Goal: Task Accomplishment & Management: Complete application form

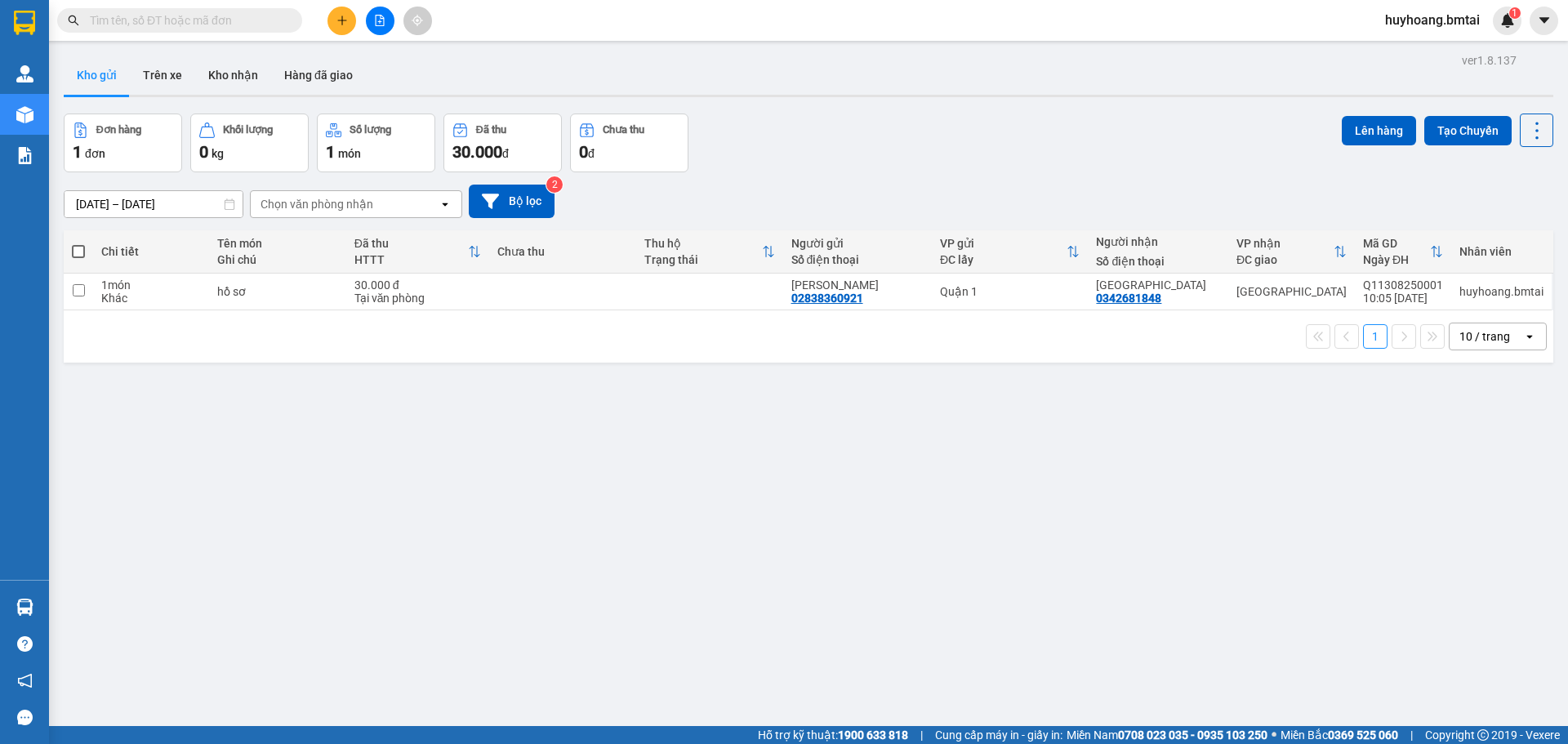
click at [324, 17] on div at bounding box center [379, 21] width 122 height 29
click at [339, 21] on icon "plus" at bounding box center [342, 20] width 12 height 12
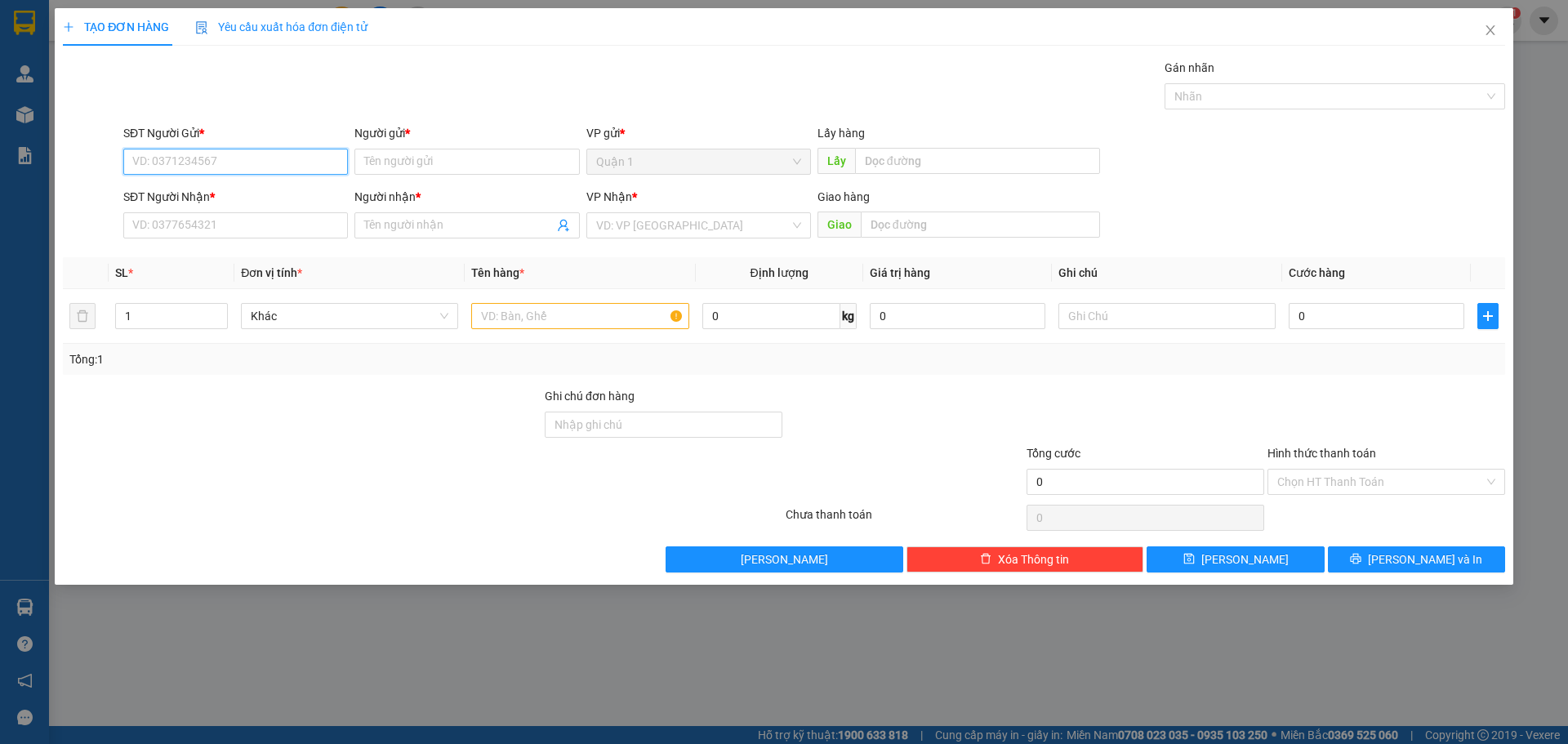
click at [285, 172] on input "SĐT Người Gửi *" at bounding box center [236, 161] width 225 height 26
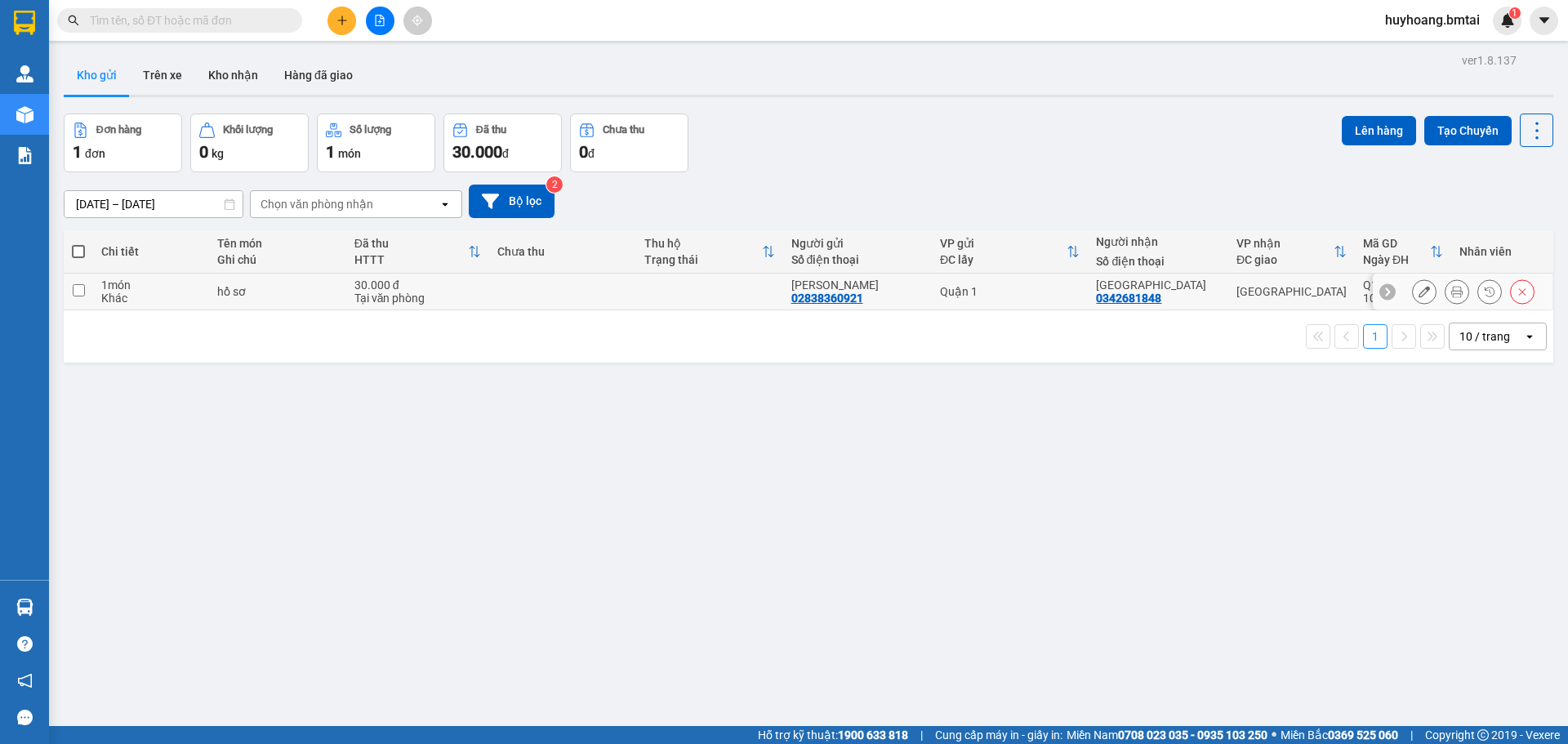
click at [1185, 286] on div "[GEOGRAPHIC_DATA]" at bounding box center [1158, 285] width 124 height 13
checkbox input "true"
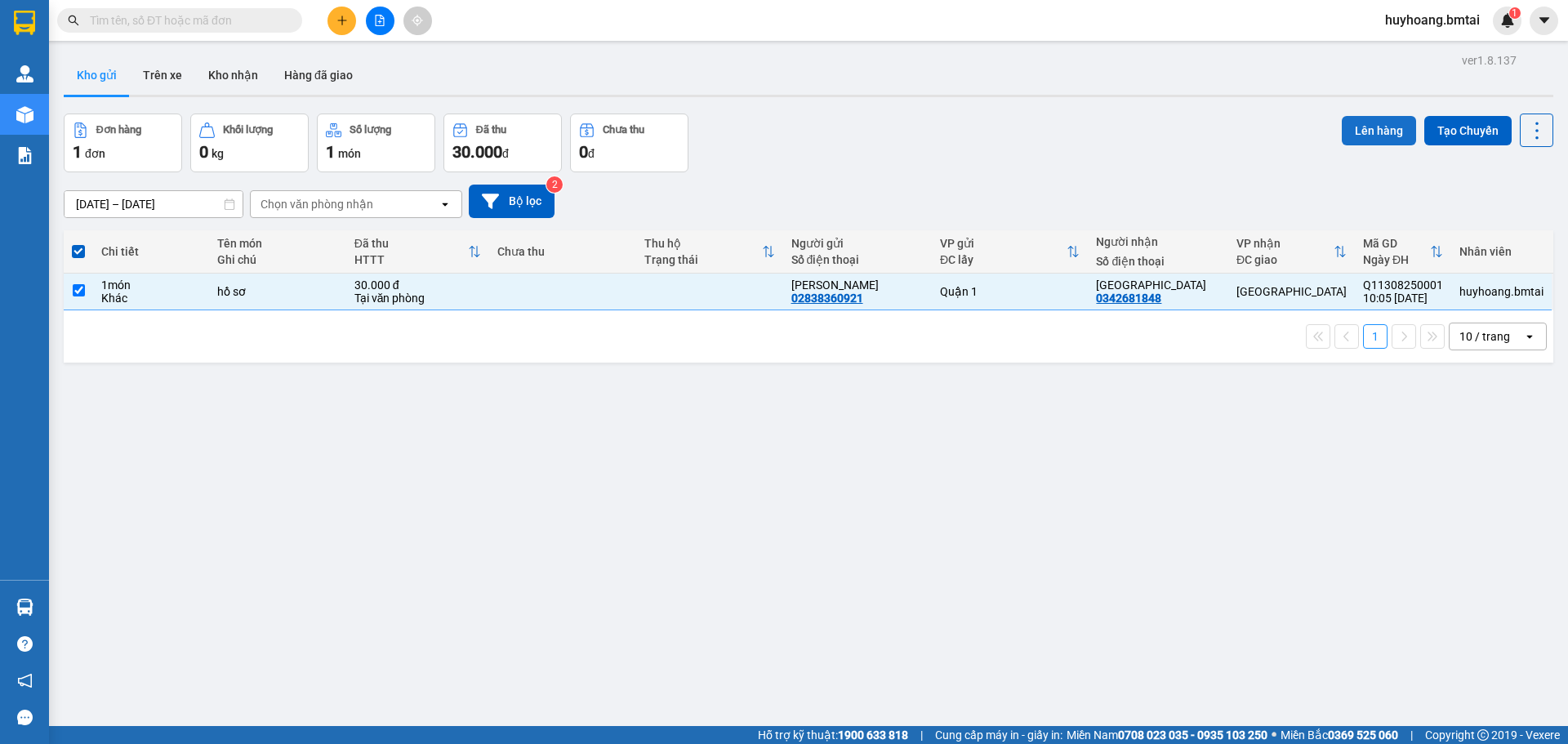
click at [1379, 128] on button "Lên hàng" at bounding box center [1379, 130] width 74 height 30
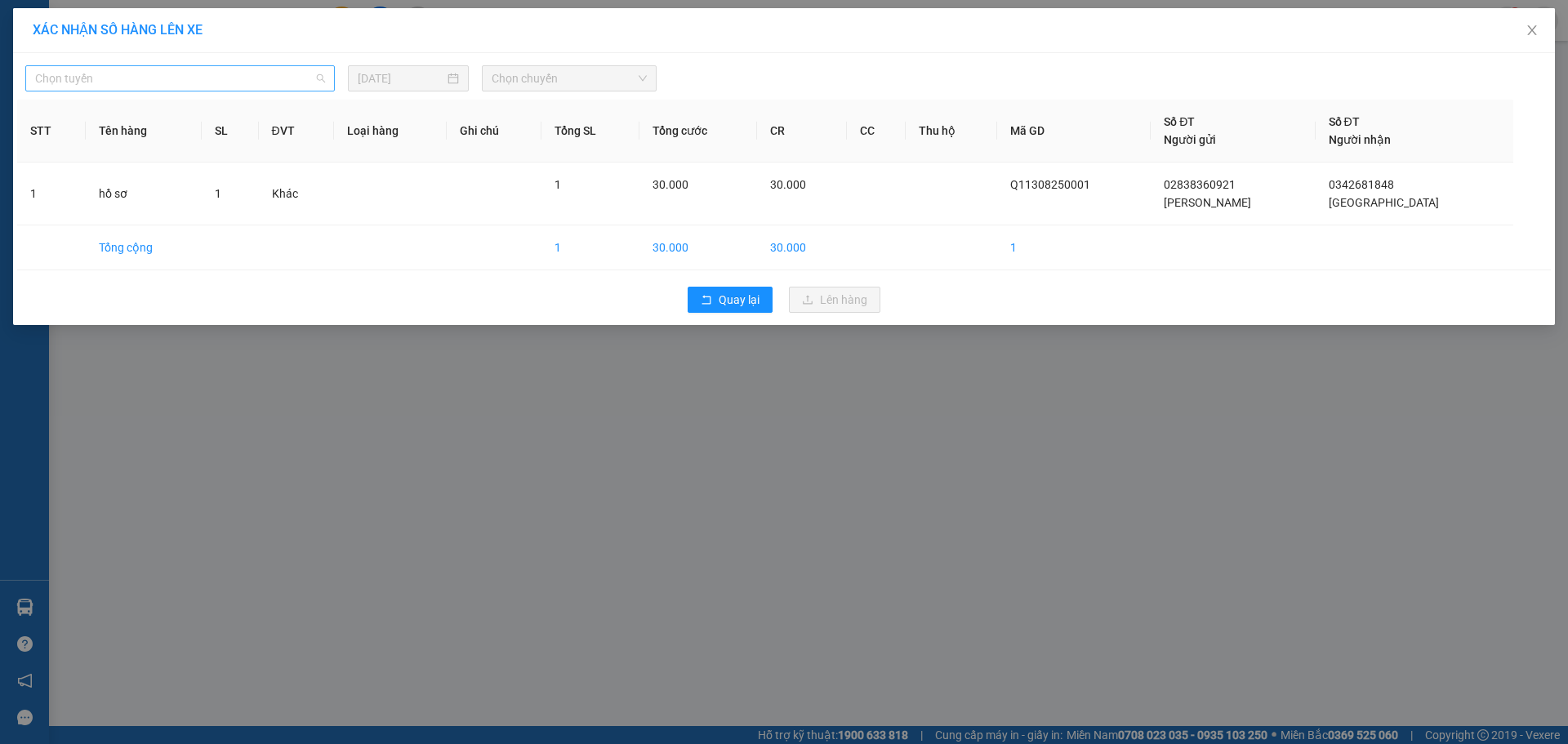
click at [309, 84] on span "Chọn tuyến" at bounding box center [180, 78] width 290 height 24
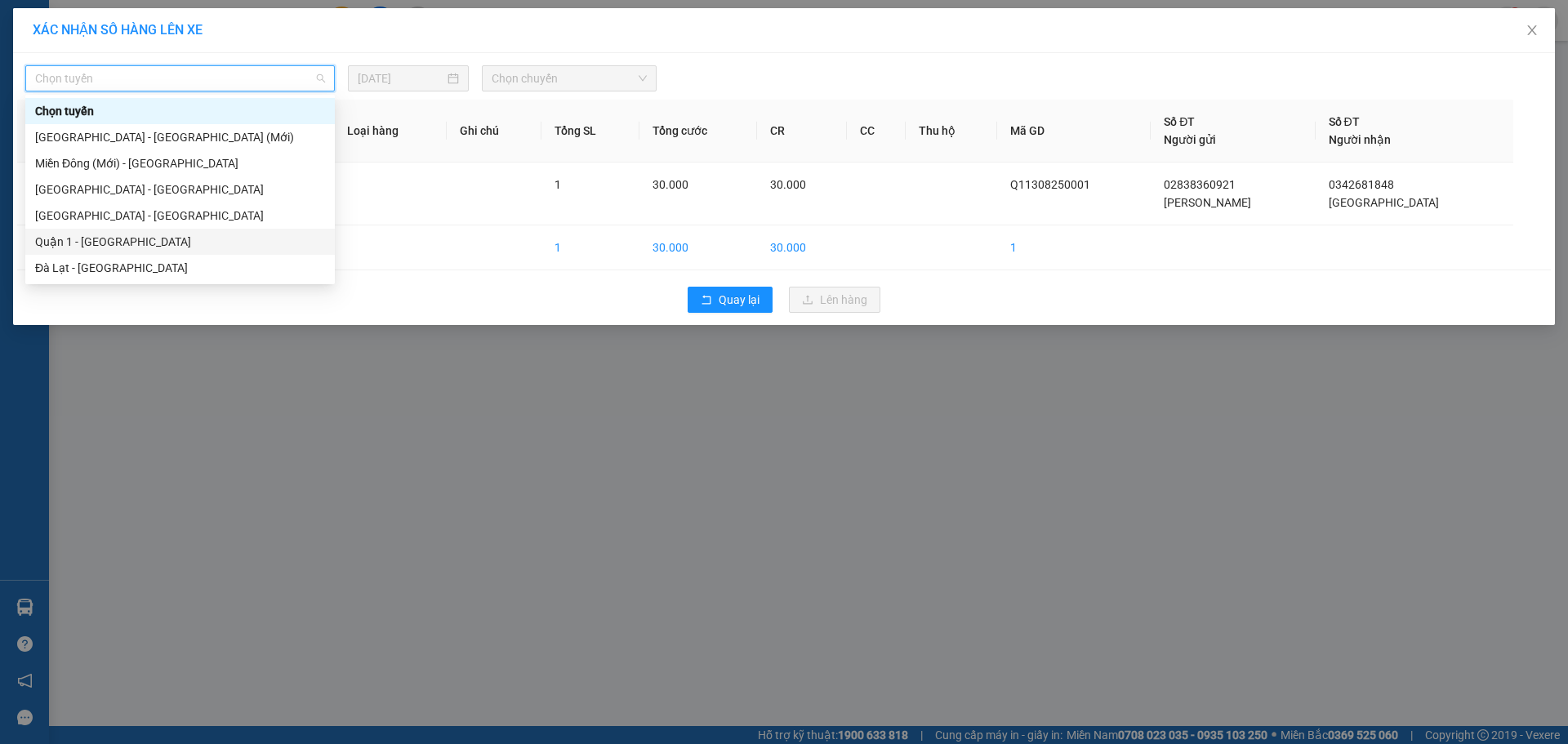
click at [220, 235] on div "Quận 1 - [GEOGRAPHIC_DATA]" at bounding box center [180, 242] width 290 height 18
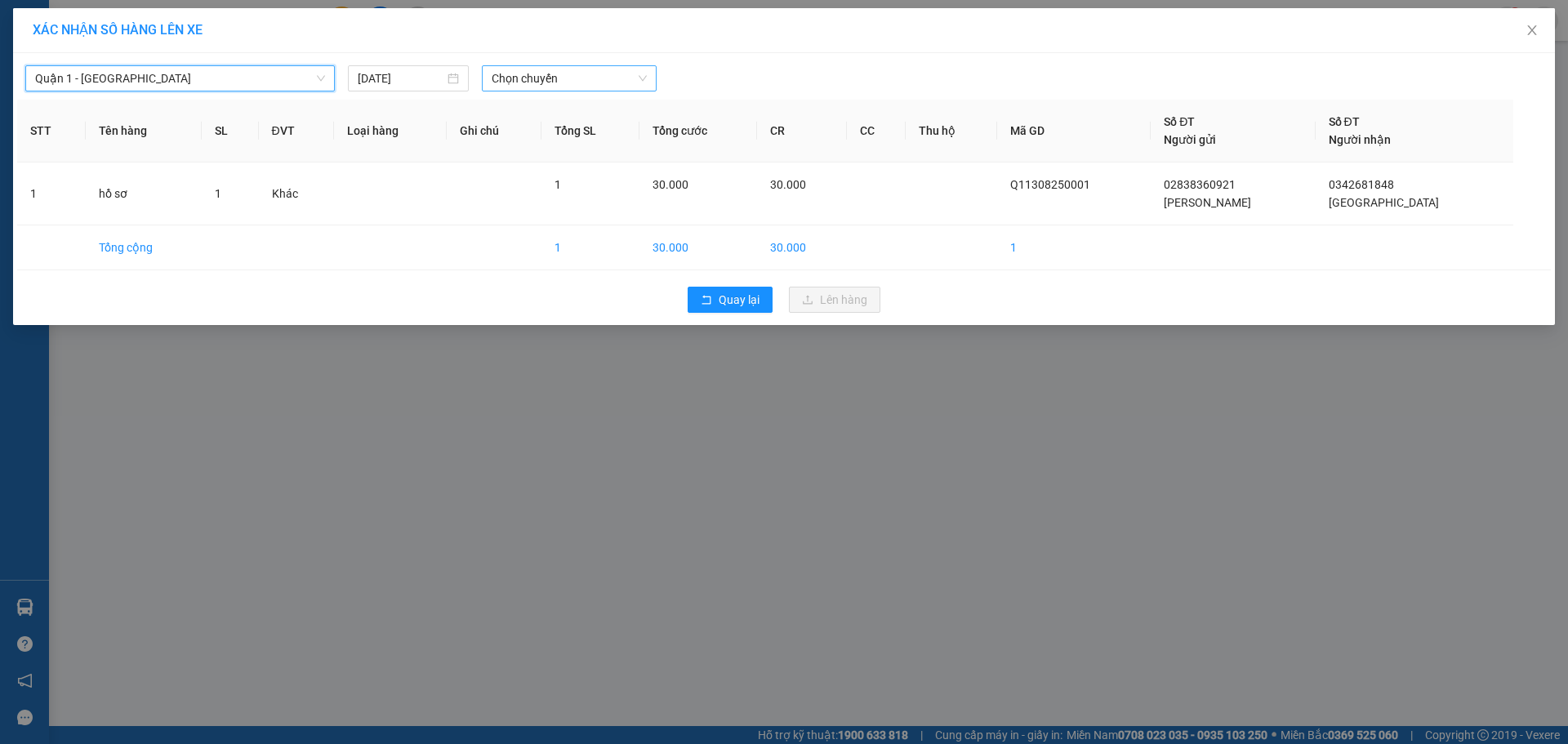
drag, startPoint x: 516, startPoint y: 67, endPoint x: 521, endPoint y: 80, distance: 13.9
click at [517, 68] on span "Chọn chuyến" at bounding box center [569, 78] width 155 height 24
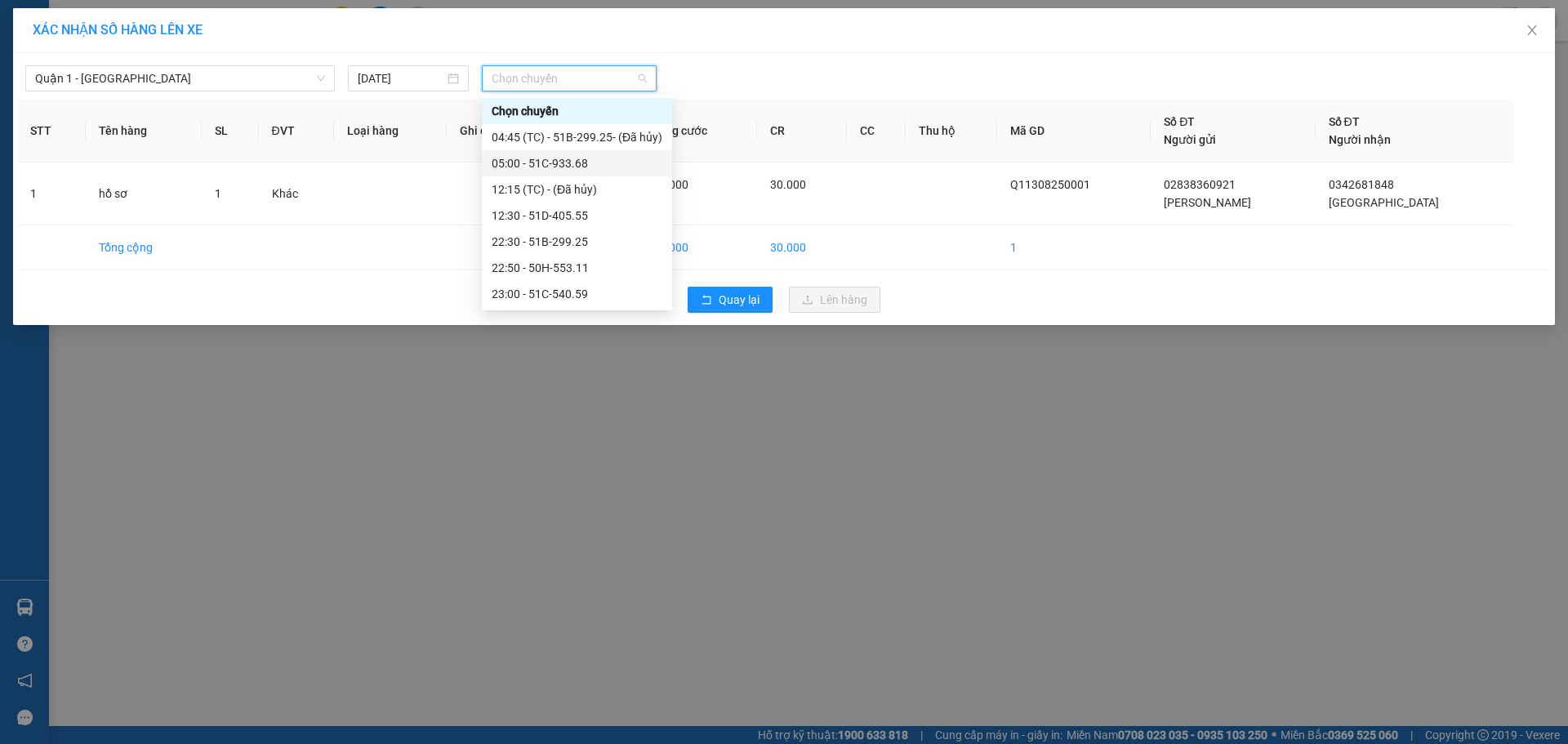
click at [582, 163] on div "05:00 - 51C-933.68" at bounding box center [577, 163] width 171 height 18
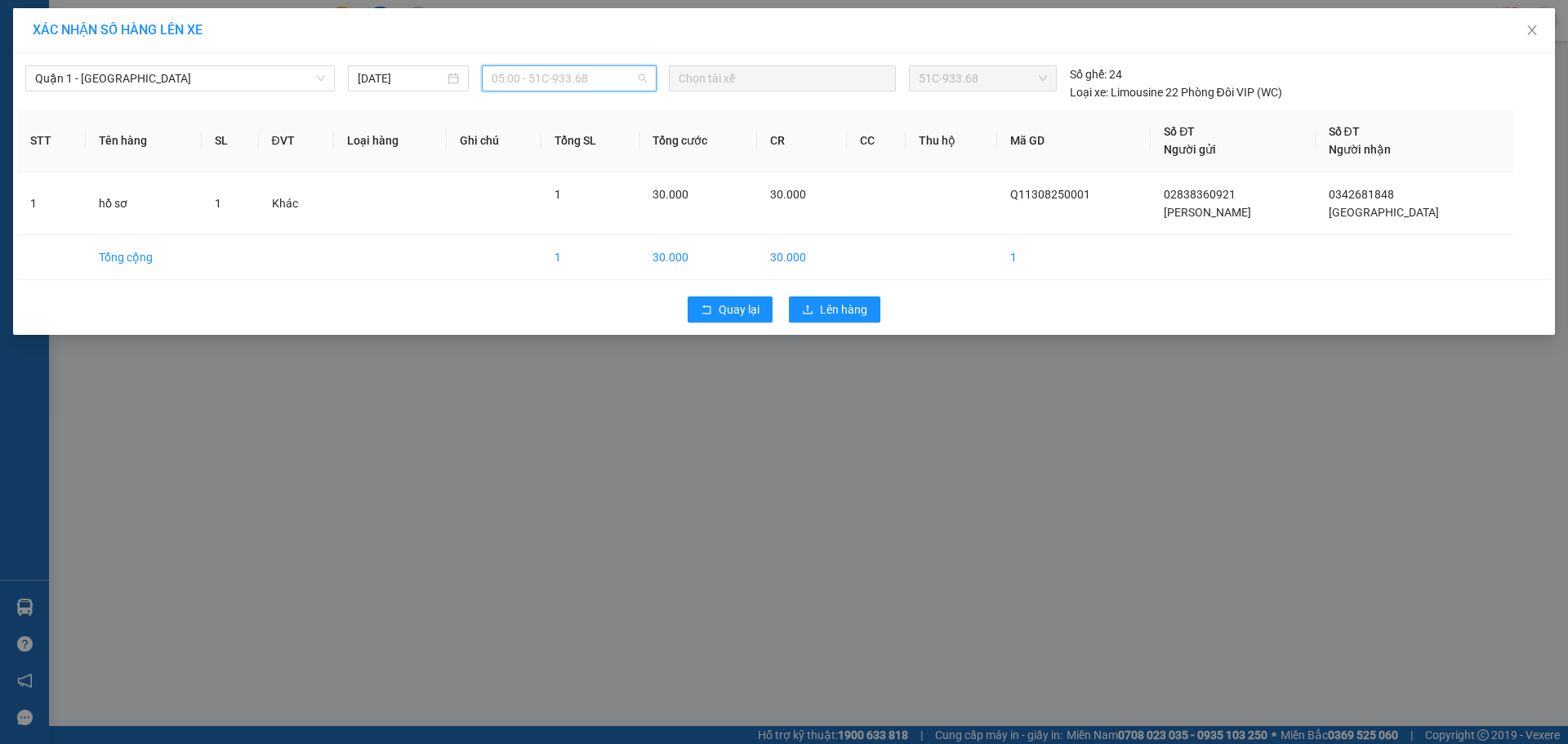
click at [583, 79] on span "05:00 - 51C-933.68" at bounding box center [569, 78] width 155 height 24
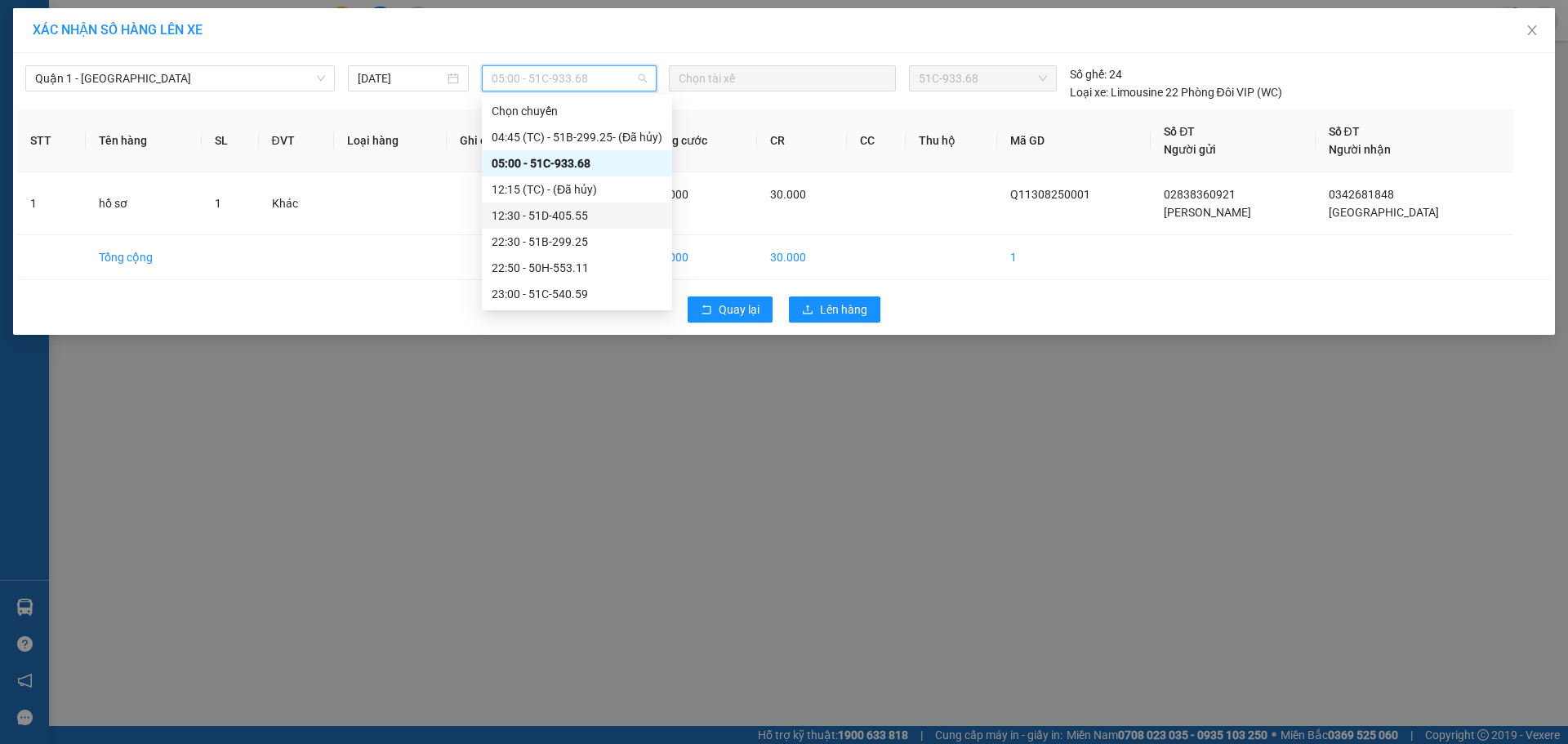
click at [575, 216] on div "12:30 - 51D-405.55" at bounding box center [577, 215] width 171 height 18
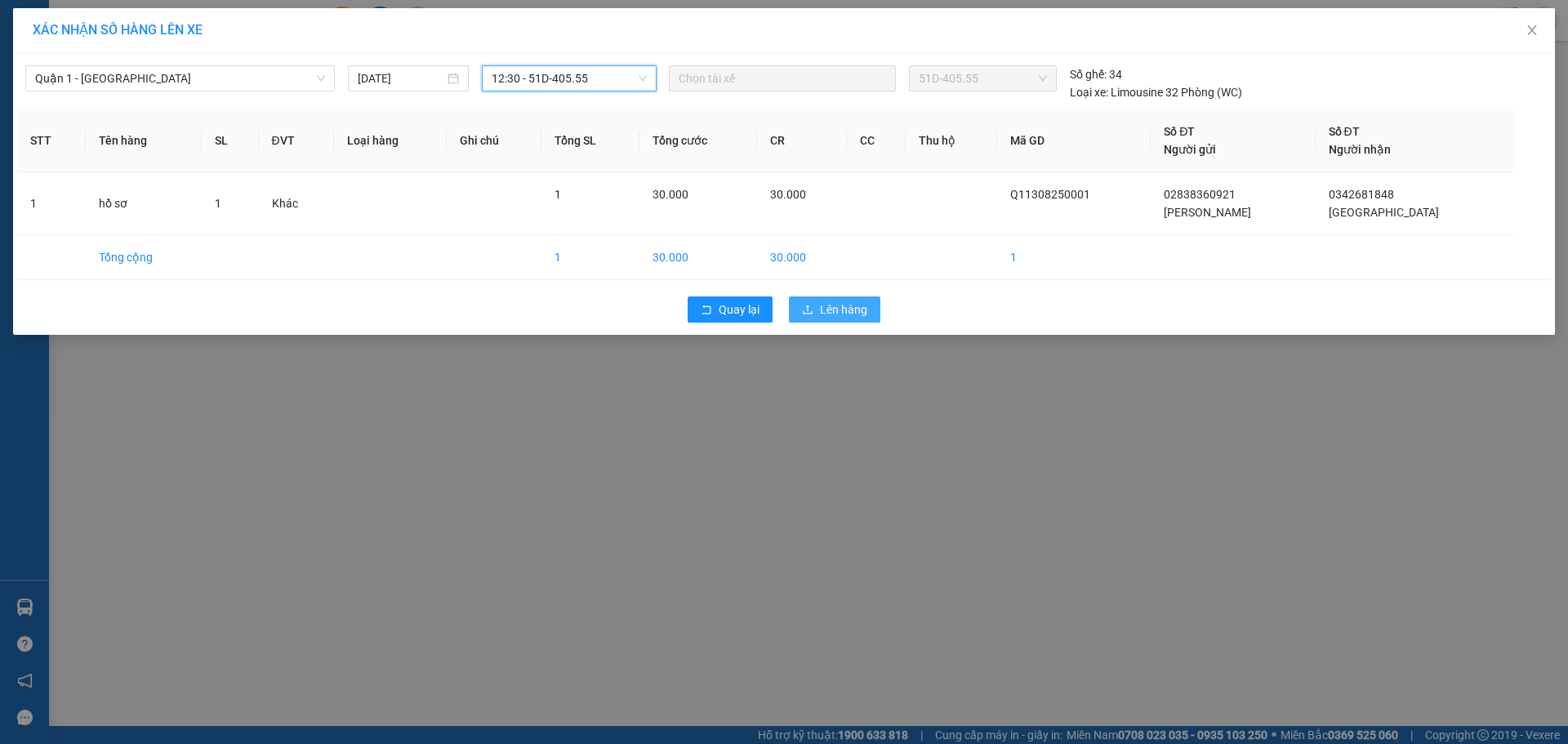
click at [838, 308] on span "Lên hàng" at bounding box center [844, 309] width 47 height 18
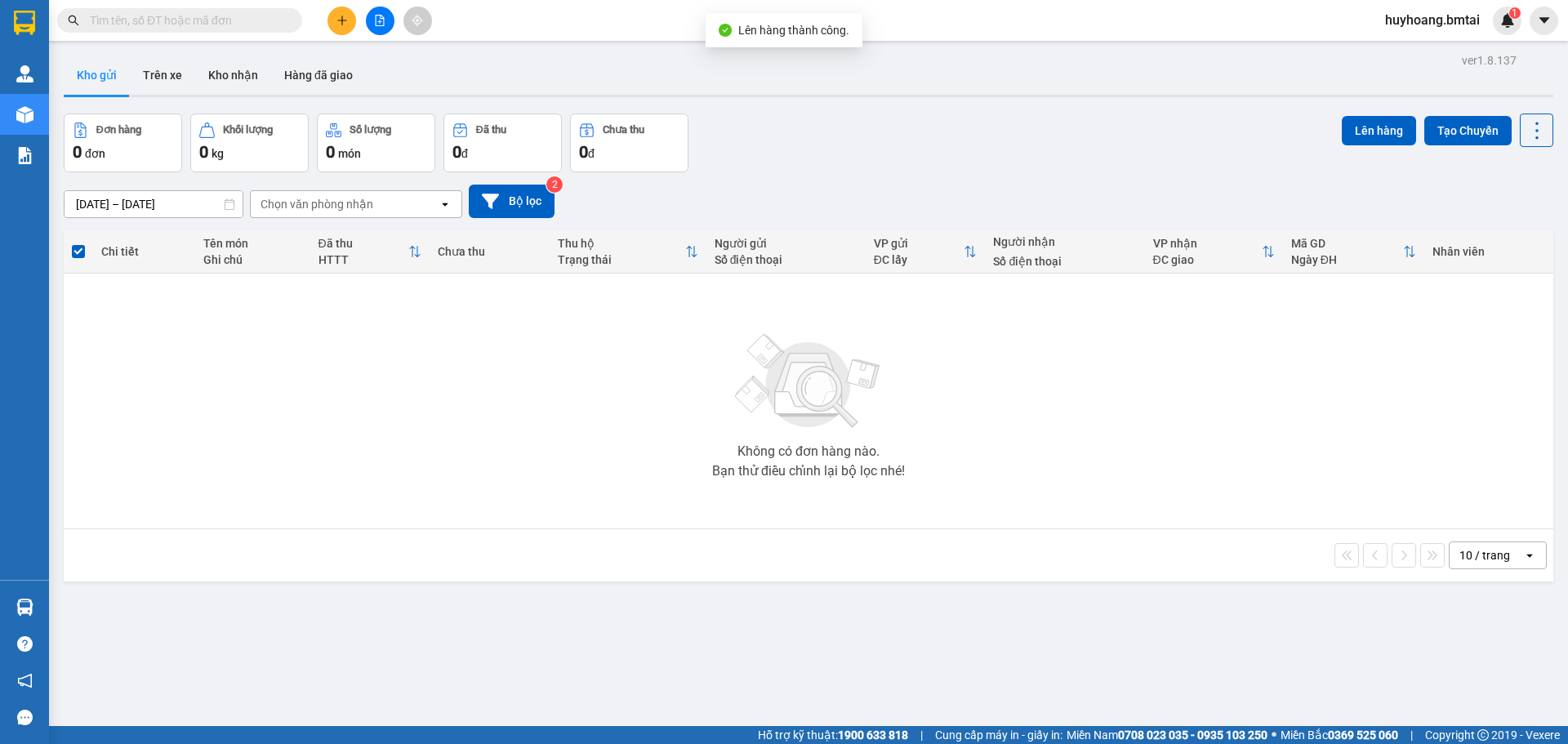
click at [334, 25] on button at bounding box center [342, 21] width 29 height 29
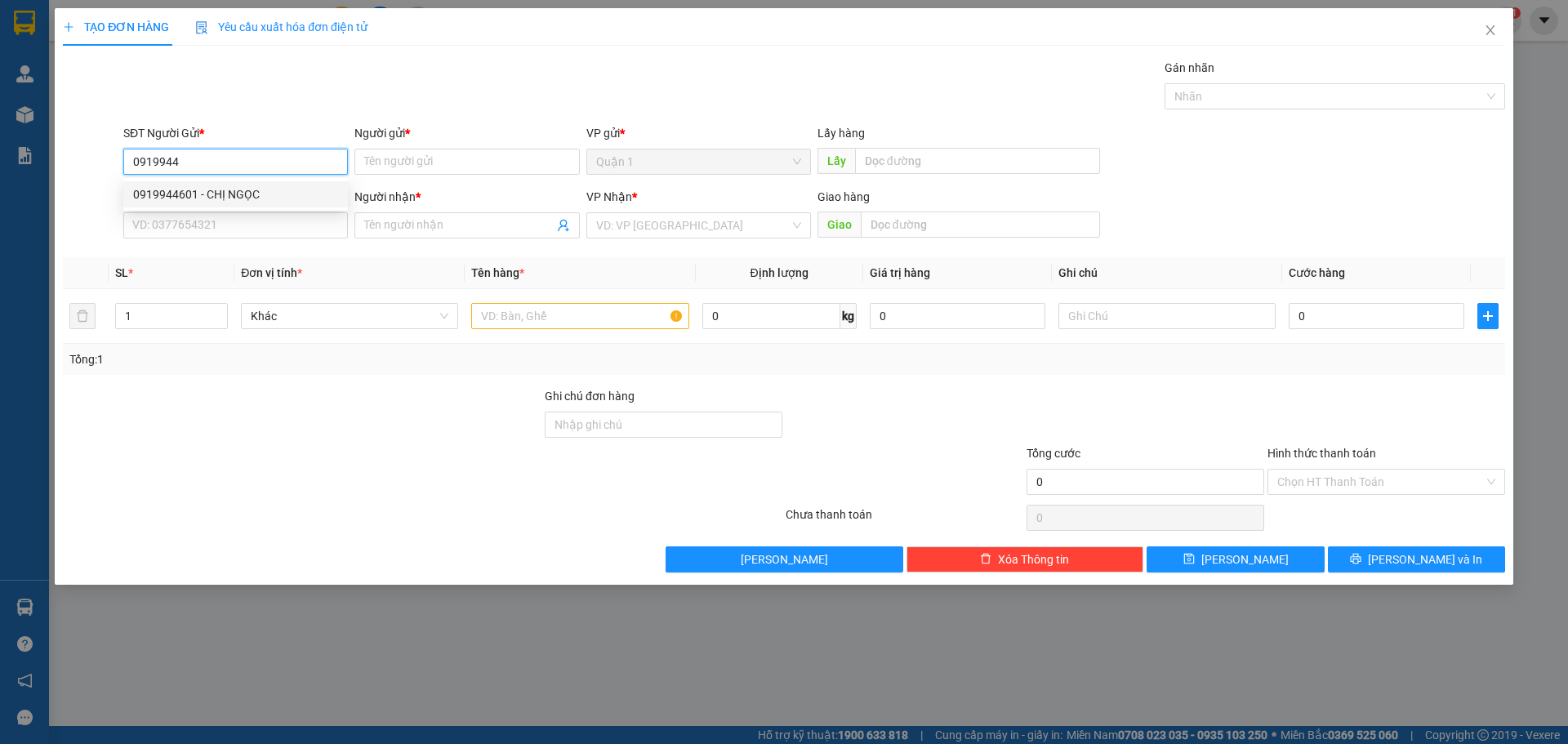
click at [274, 198] on div "0919944601 - CHỊ NGỌC" at bounding box center [236, 194] width 205 height 18
type input "0919944601"
type input "CHỊ NGỌC"
type input "0886180840"
type input "CHỊ [PERSON_NAME]"
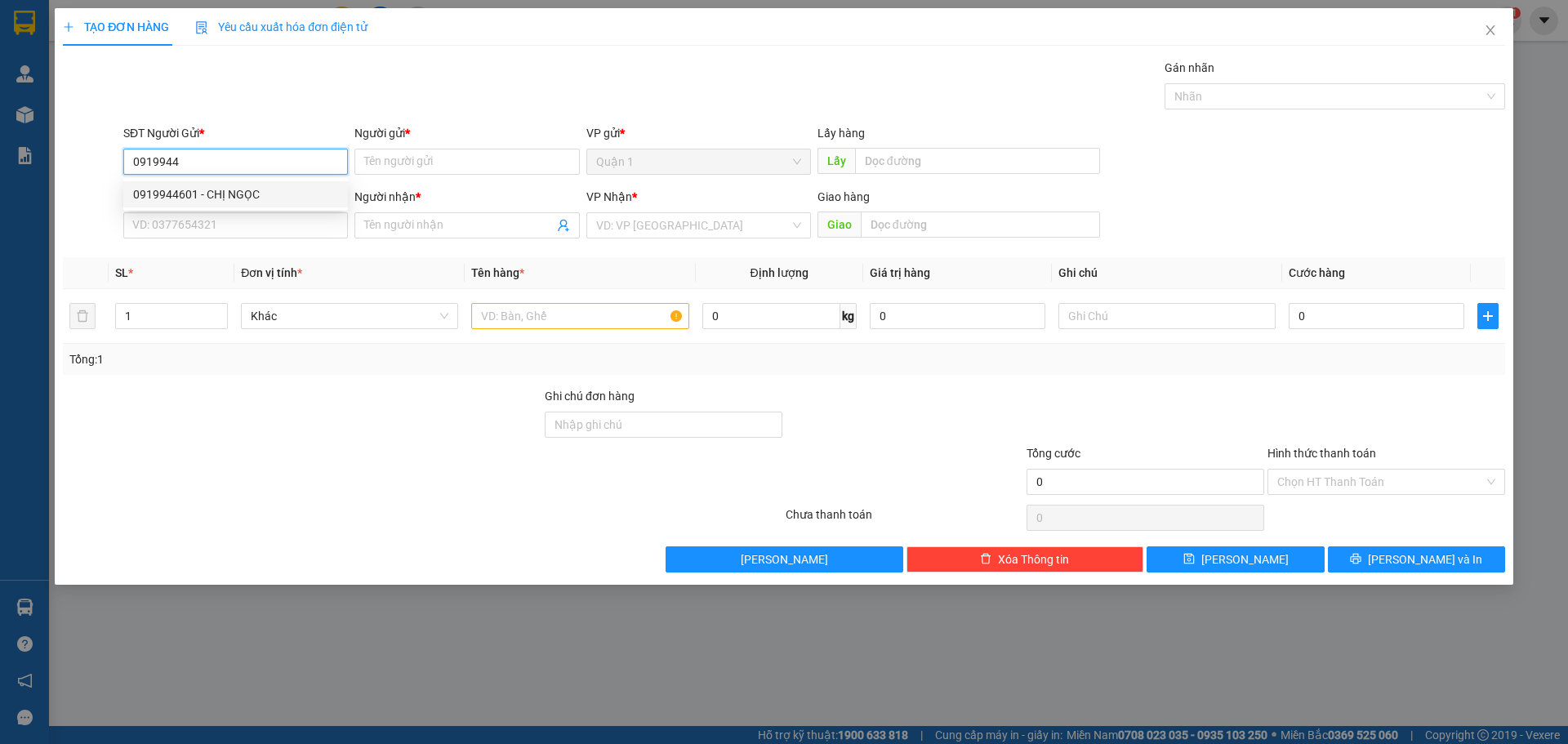
type input "ĐÃ TT TM 12/08"
type input "30.000"
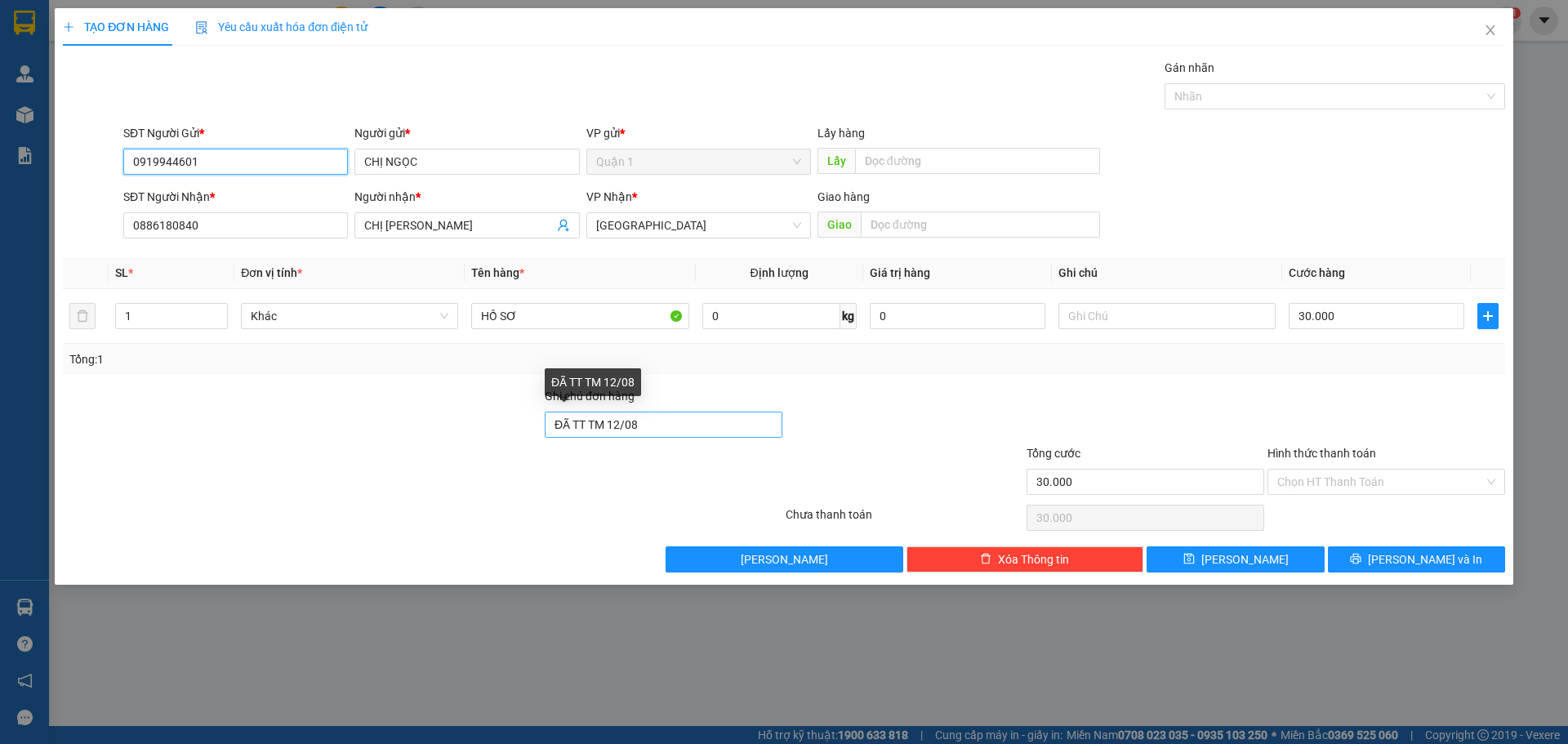
type input "0919944601"
click at [618, 423] on input "ĐÃ TT TM 12/08" at bounding box center [663, 424] width 237 height 26
type input "ĐÃ TT TM 13/08"
click at [1365, 492] on input "Hình thức thanh toán" at bounding box center [1380, 481] width 207 height 24
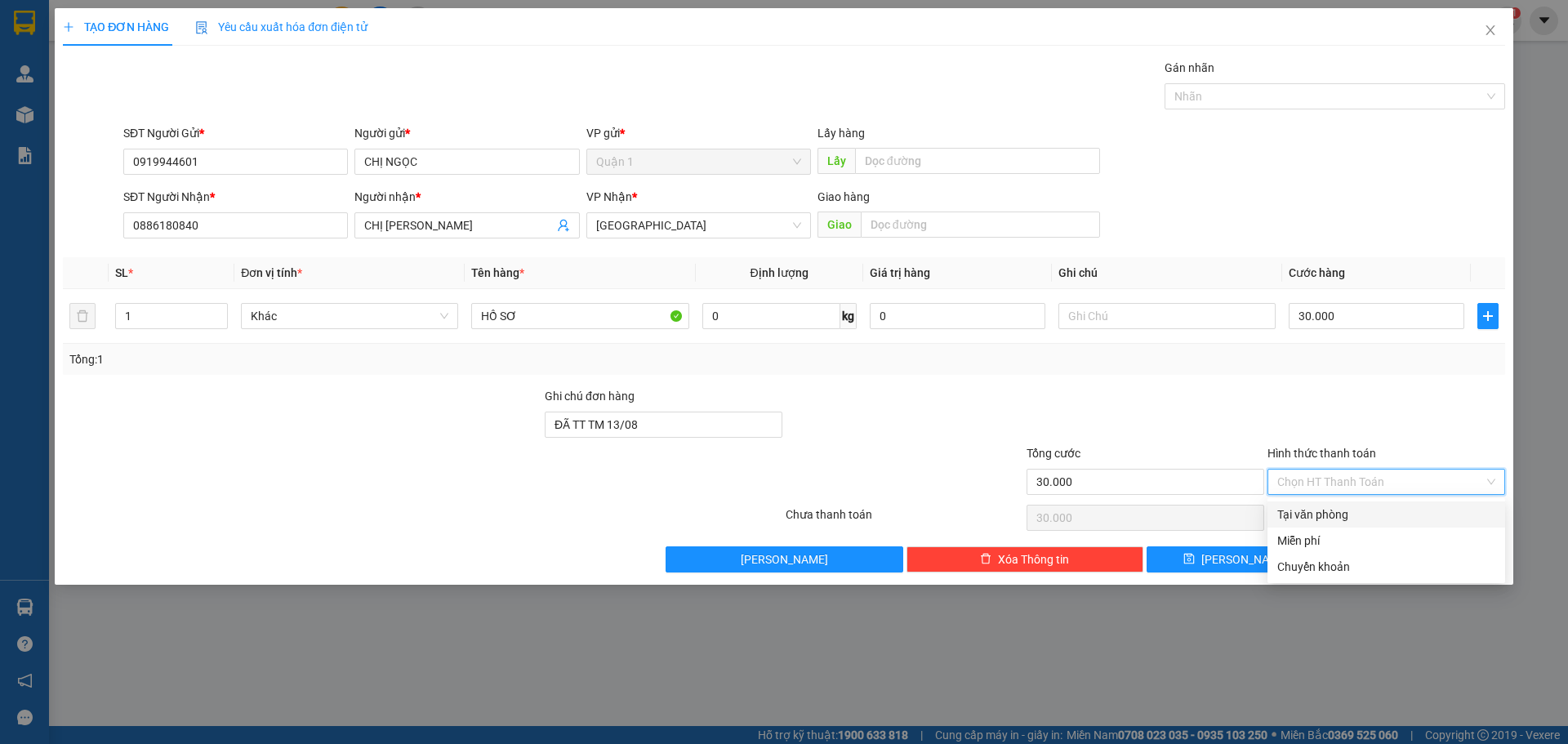
click at [1340, 521] on div "Tại văn phòng" at bounding box center [1386, 514] width 218 height 18
type input "0"
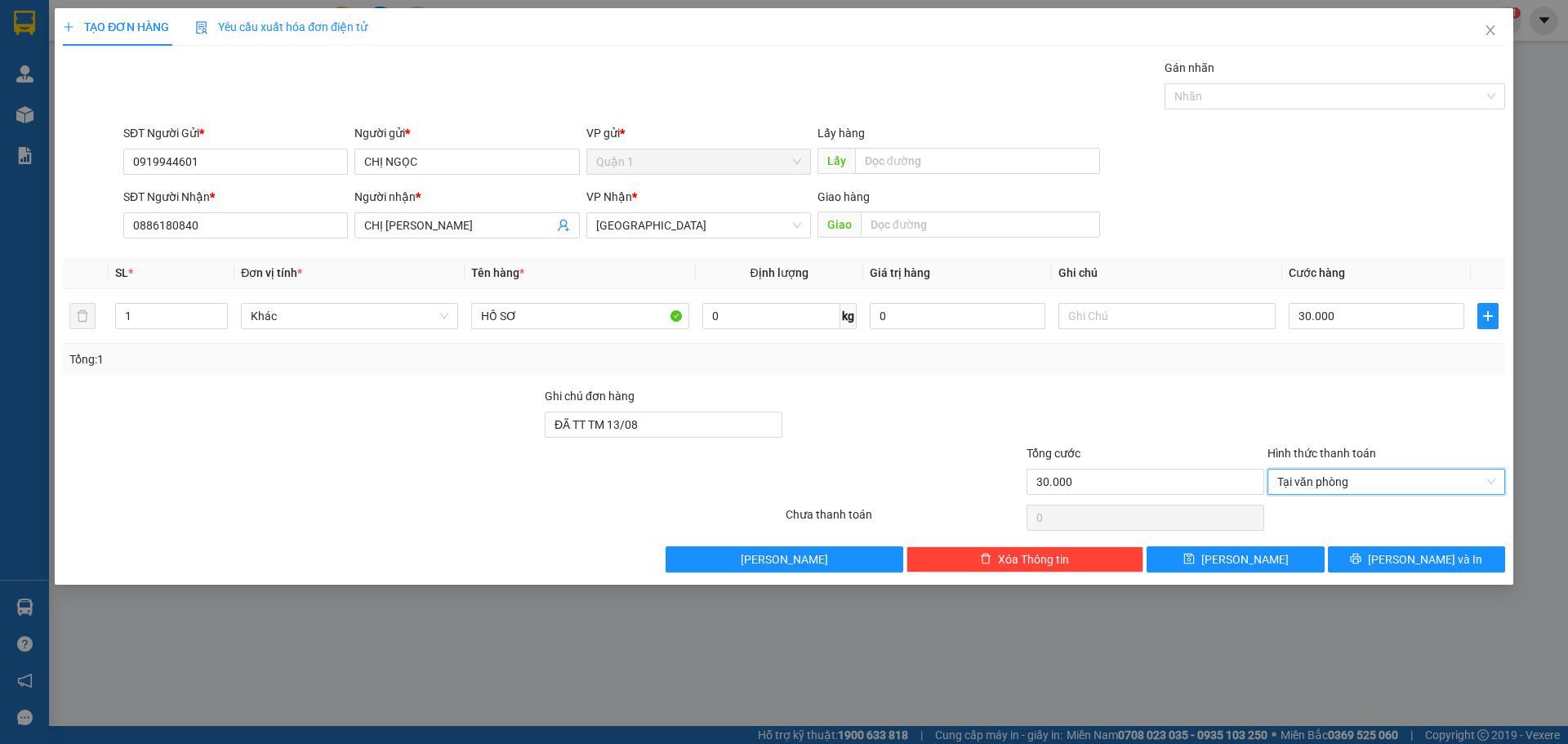
click at [1107, 434] on div at bounding box center [1145, 415] width 241 height 57
click at [1402, 557] on span "[PERSON_NAME] và In" at bounding box center [1424, 559] width 114 height 18
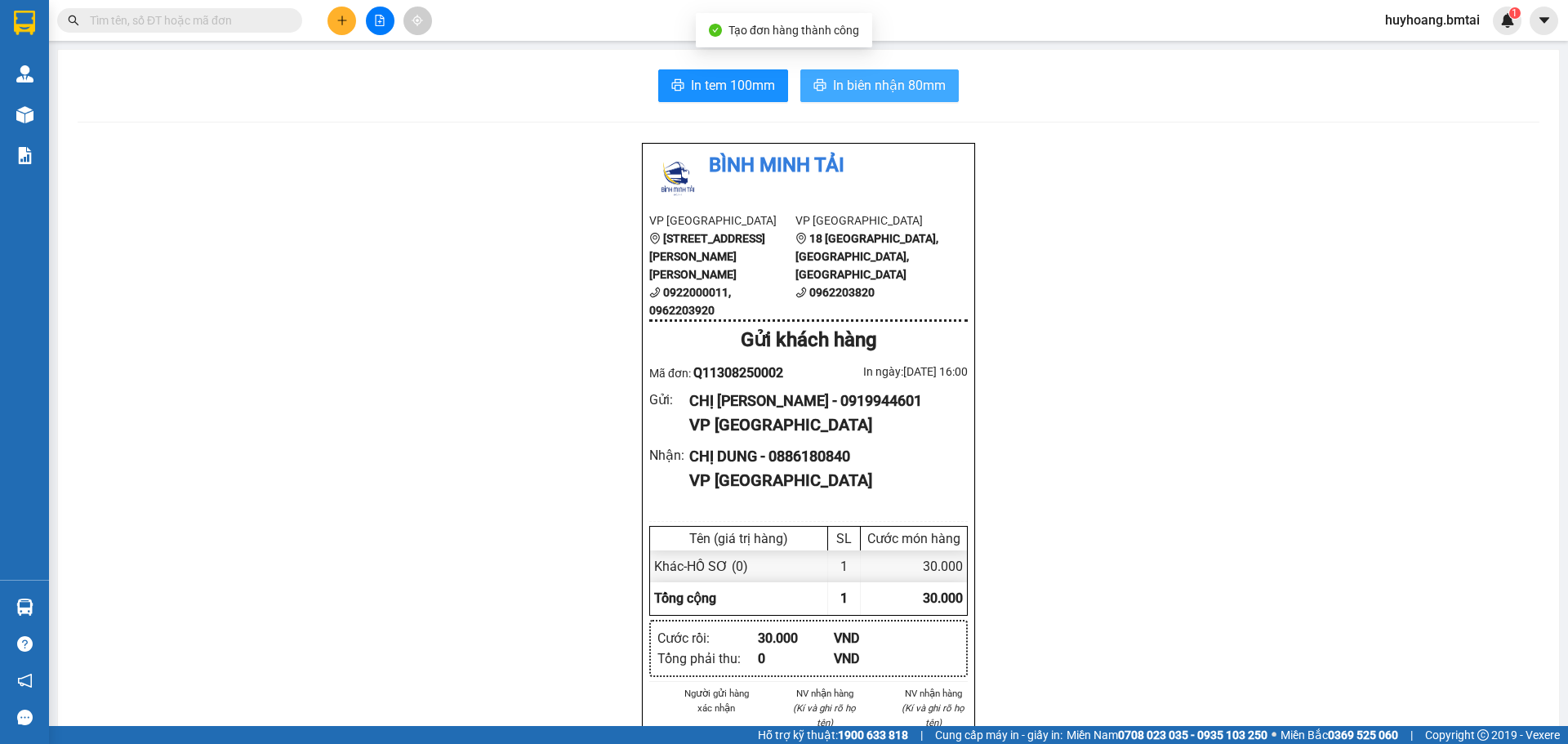
click at [869, 84] on span "In biên nhận 80mm" at bounding box center [888, 85] width 112 height 20
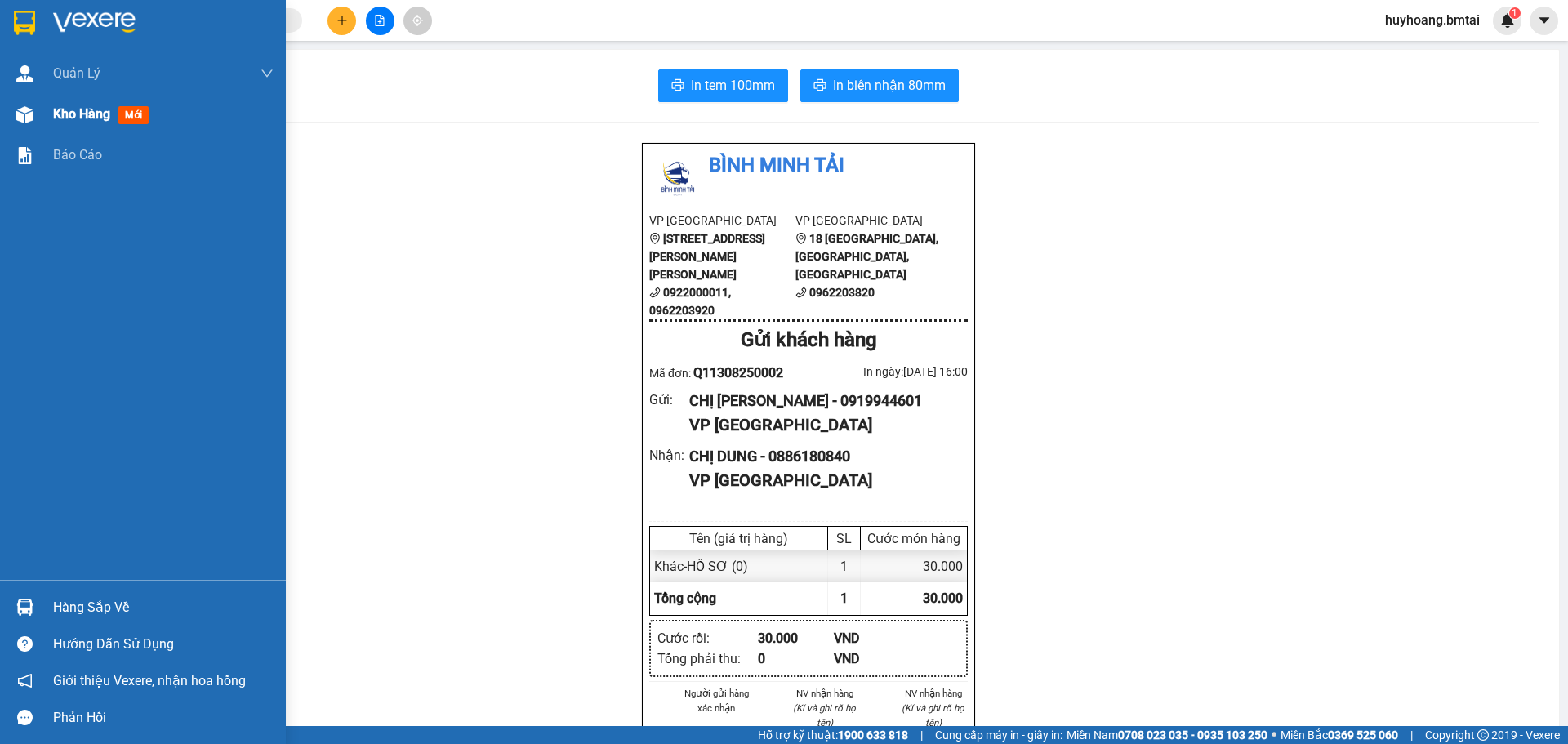
click at [44, 116] on div "Kho hàng mới" at bounding box center [143, 114] width 285 height 41
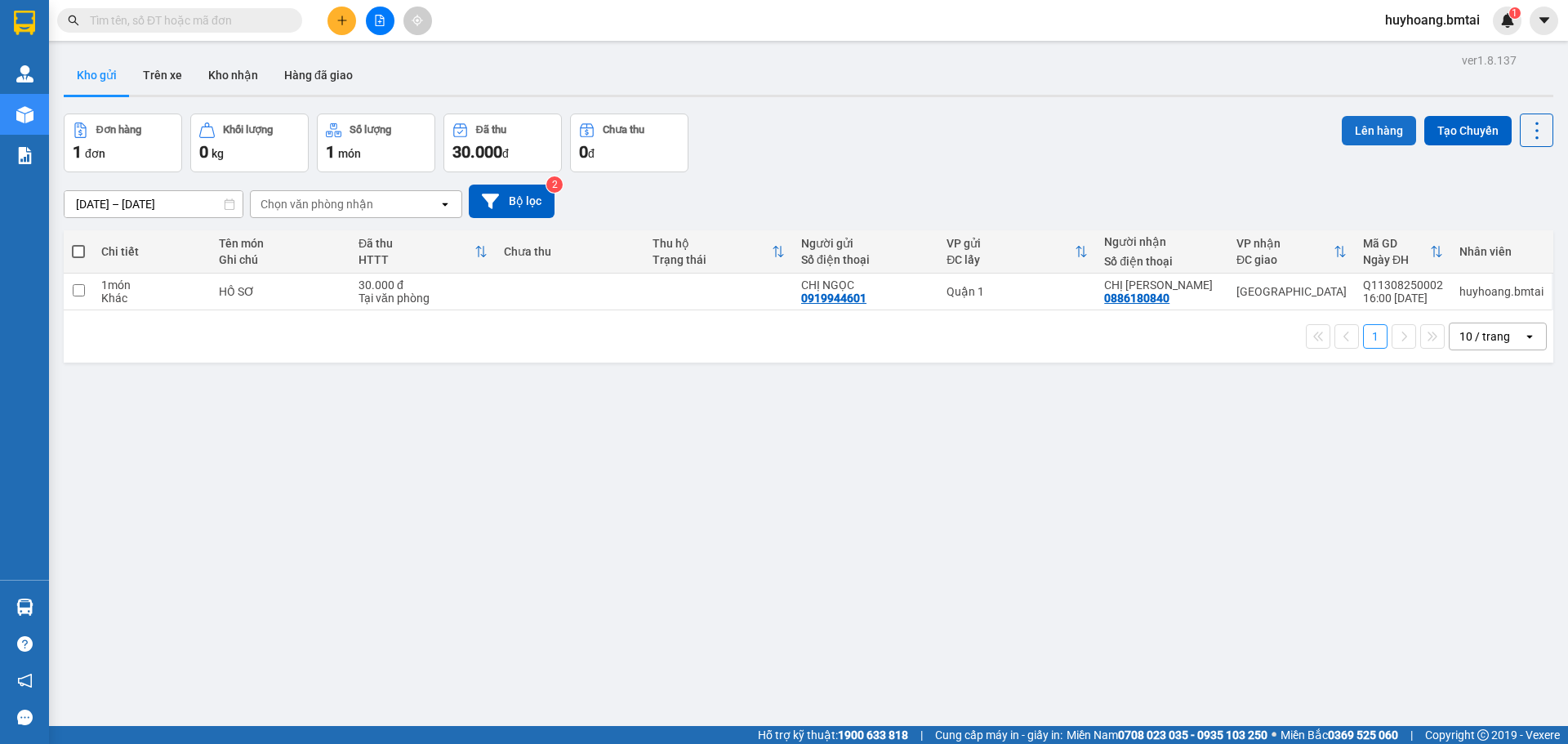
click at [1359, 136] on button "Lên hàng" at bounding box center [1379, 130] width 74 height 30
click at [1531, 37] on icon "Close" at bounding box center [1534, 32] width 13 height 13
click at [345, 13] on button at bounding box center [342, 21] width 29 height 29
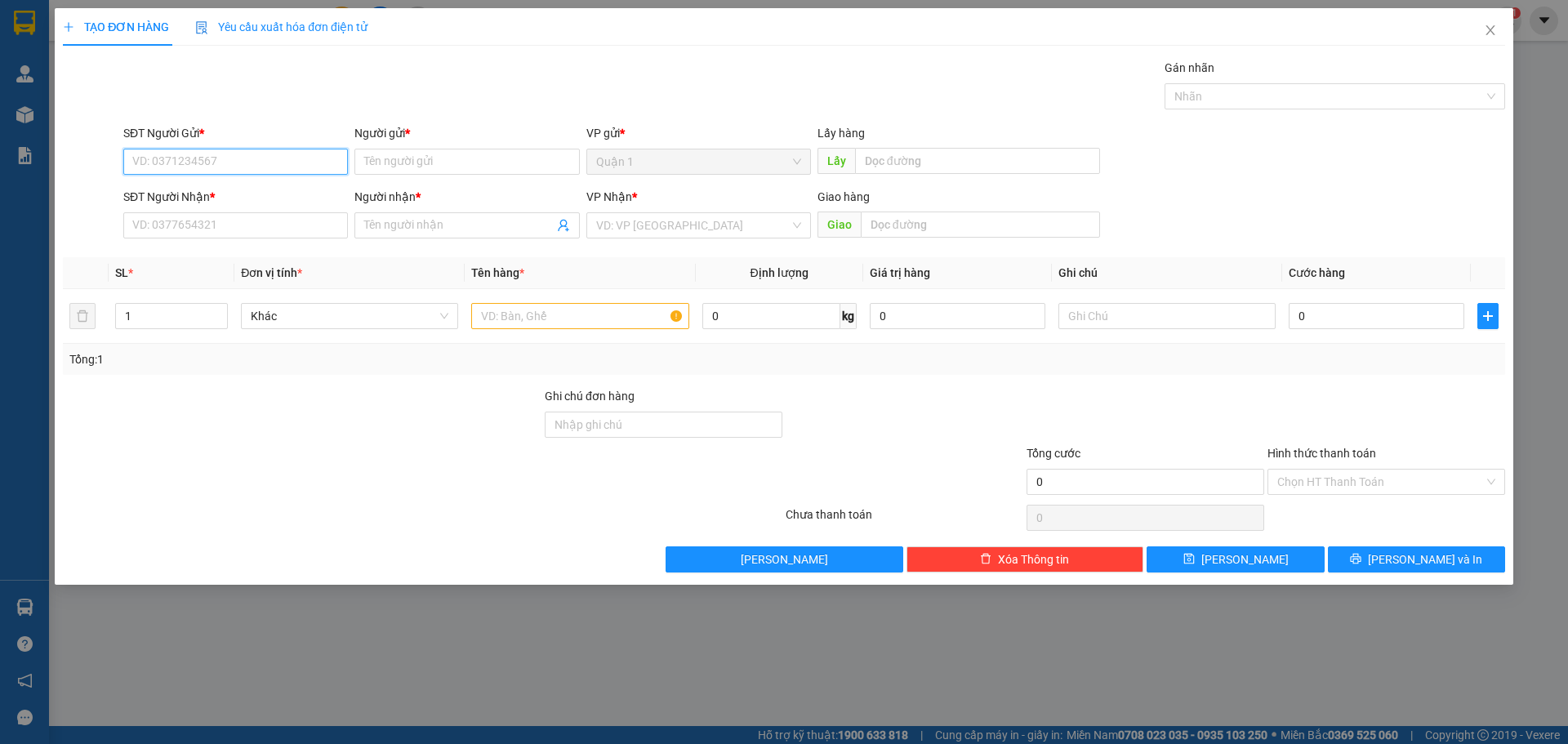
click at [278, 162] on input "SĐT Người Gửi *" at bounding box center [236, 161] width 225 height 26
type input "0"
type input "0337540742"
click at [513, 171] on input "Người gửi *" at bounding box center [467, 161] width 225 height 26
type input "l"
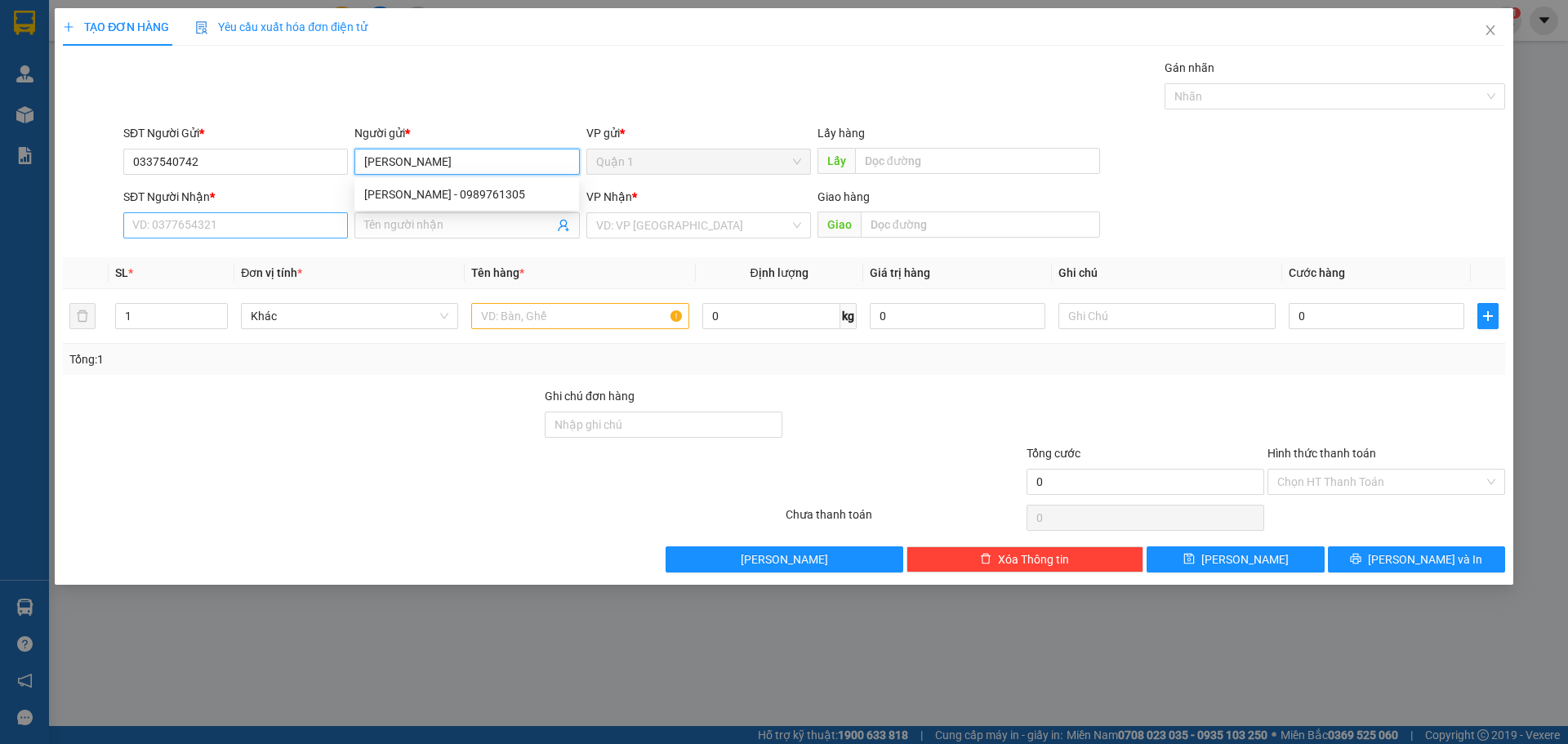
type input "[PERSON_NAME]"
click at [292, 214] on input "SĐT Người Nhận *" at bounding box center [236, 225] width 225 height 26
click at [291, 220] on input "SĐT Người Nhận *" at bounding box center [236, 225] width 225 height 26
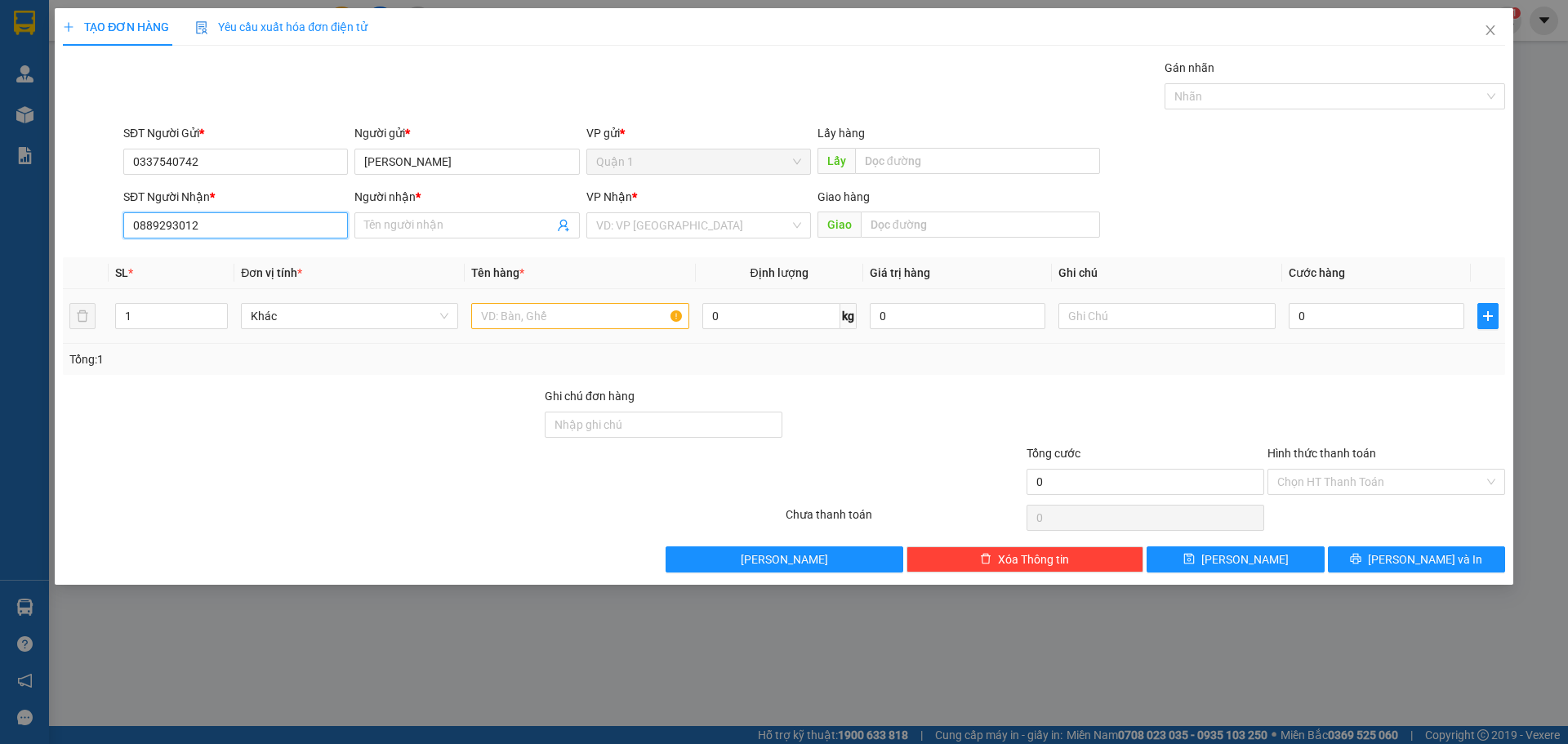
type input "0889293012"
click at [562, 321] on input "text" at bounding box center [579, 316] width 217 height 26
type input "thùng hồ sơ"
click at [1337, 313] on input "0" at bounding box center [1376, 316] width 176 height 26
type input "8"
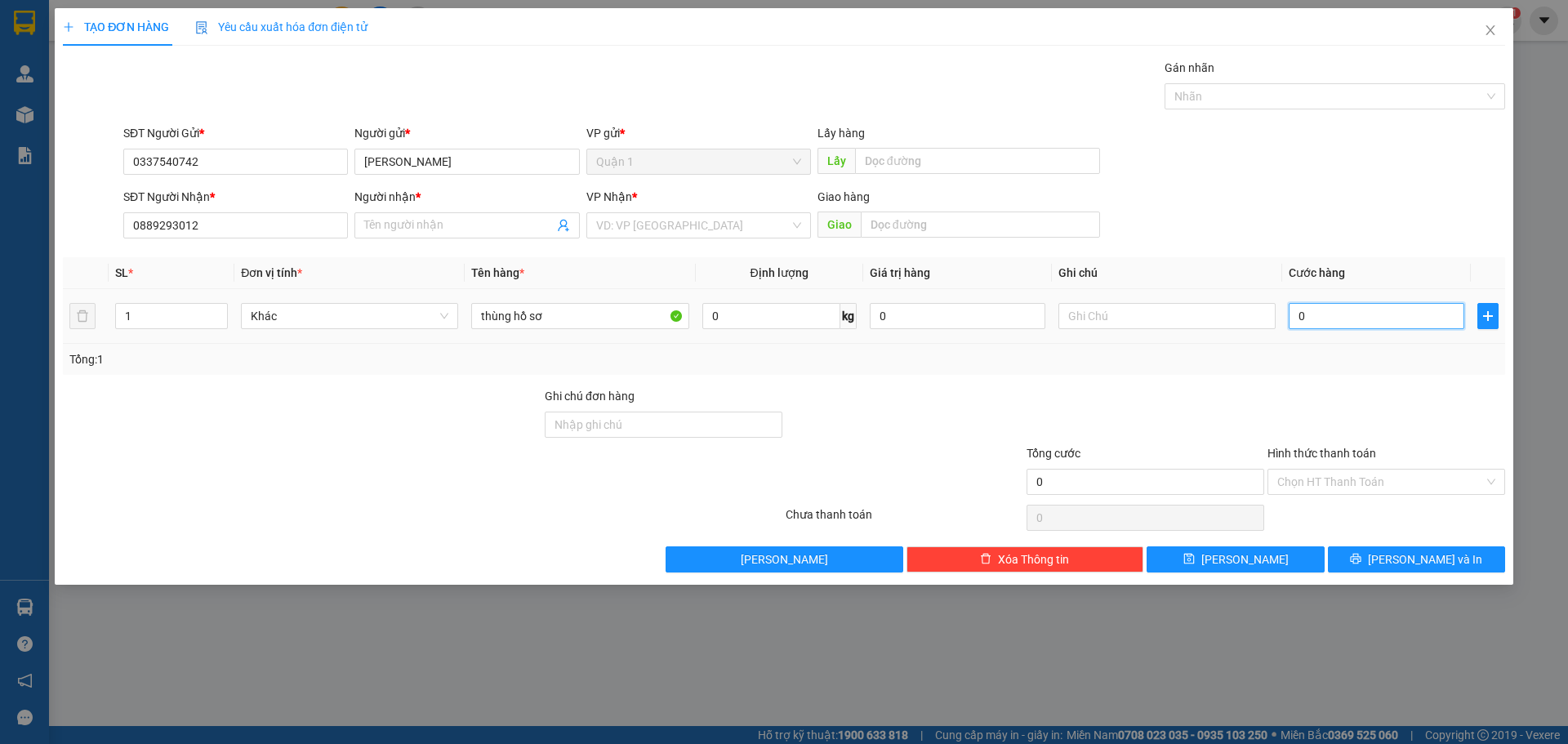
type input "8"
type input "80"
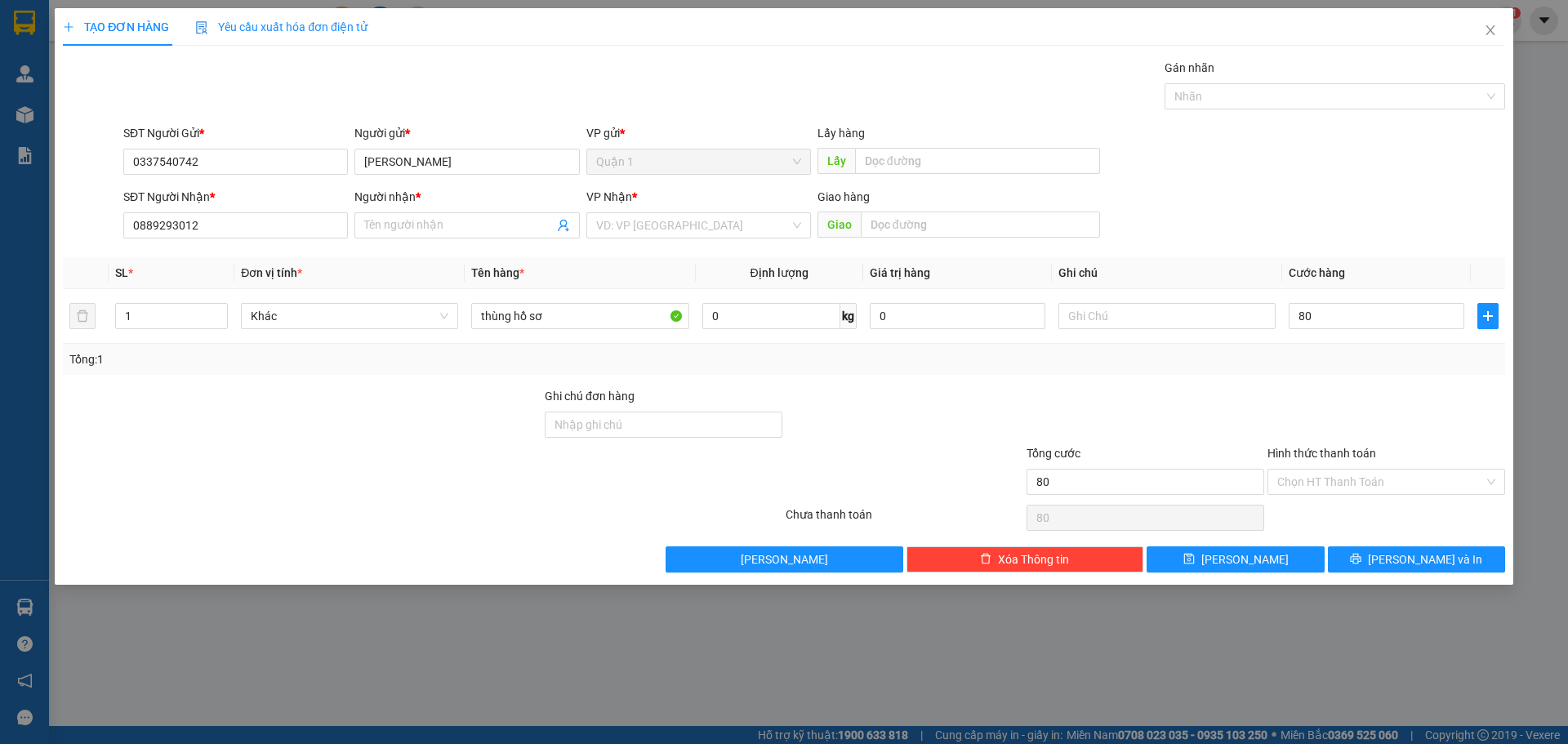
click at [1212, 413] on div at bounding box center [1145, 415] width 241 height 57
type input "80.000"
click at [664, 432] on input "Ghi chú đơn hàng" at bounding box center [663, 424] width 237 height 26
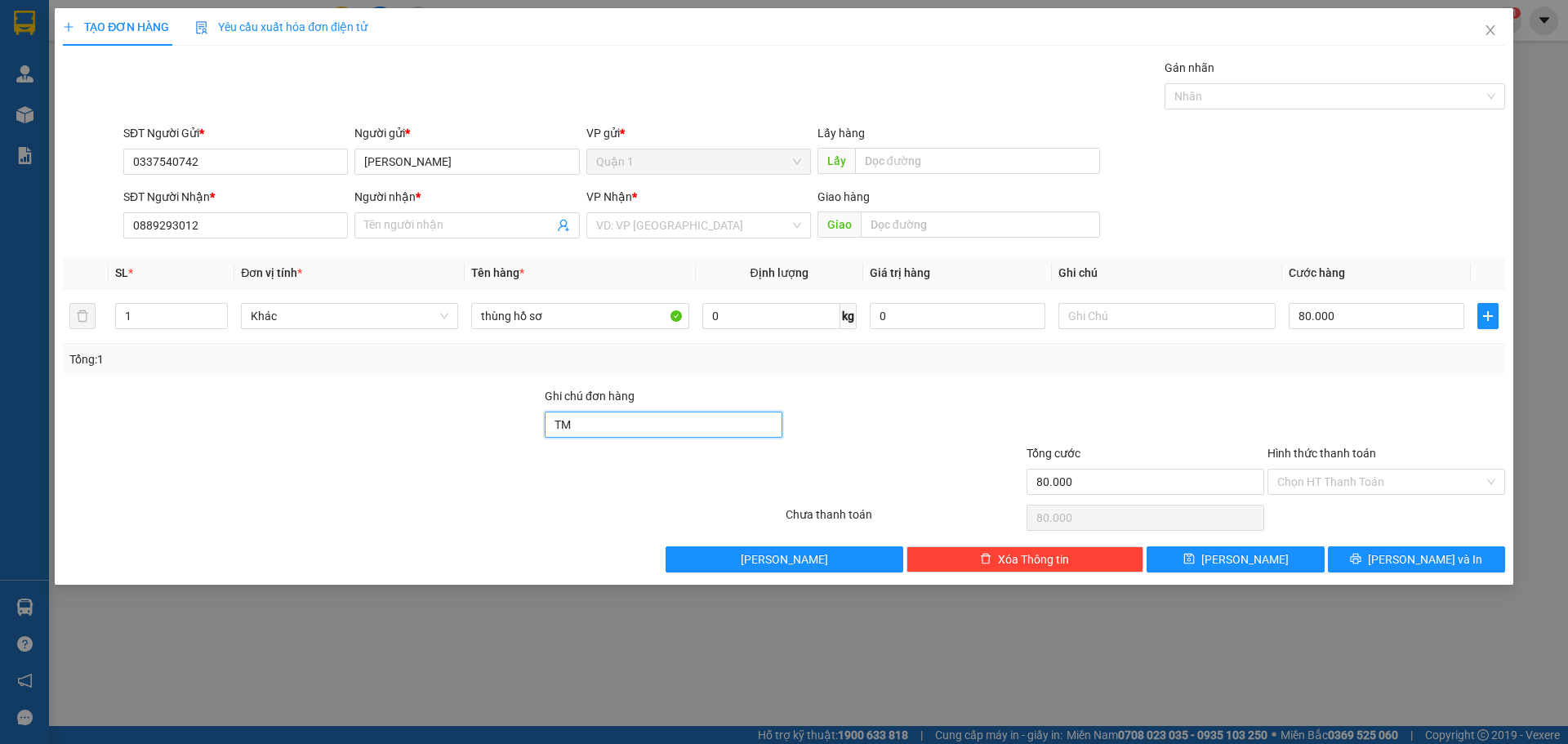
type input "T"
click at [441, 220] on input "Người nhận *" at bounding box center [458, 225] width 188 height 18
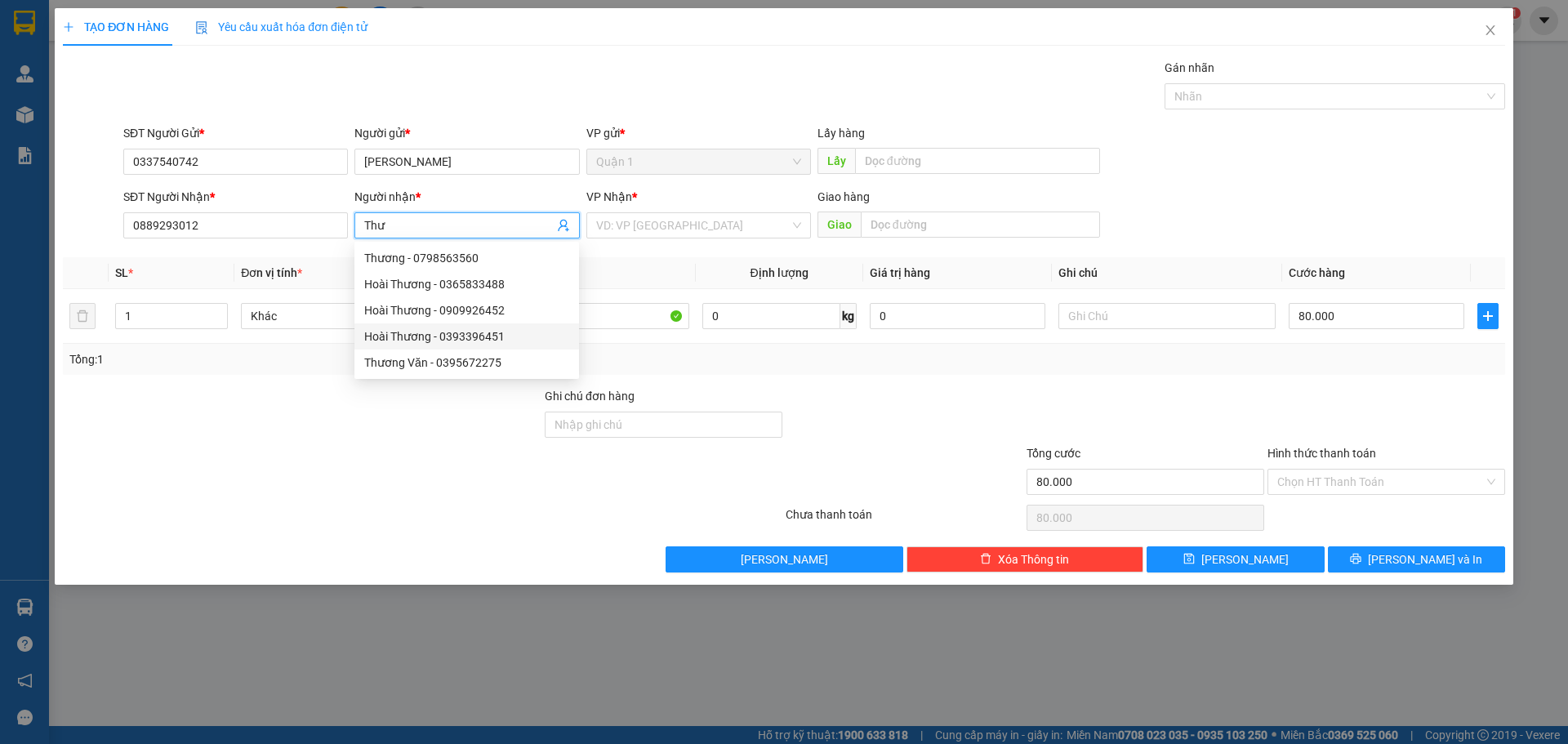
type input "Thư"
click at [835, 409] on div at bounding box center [903, 415] width 241 height 57
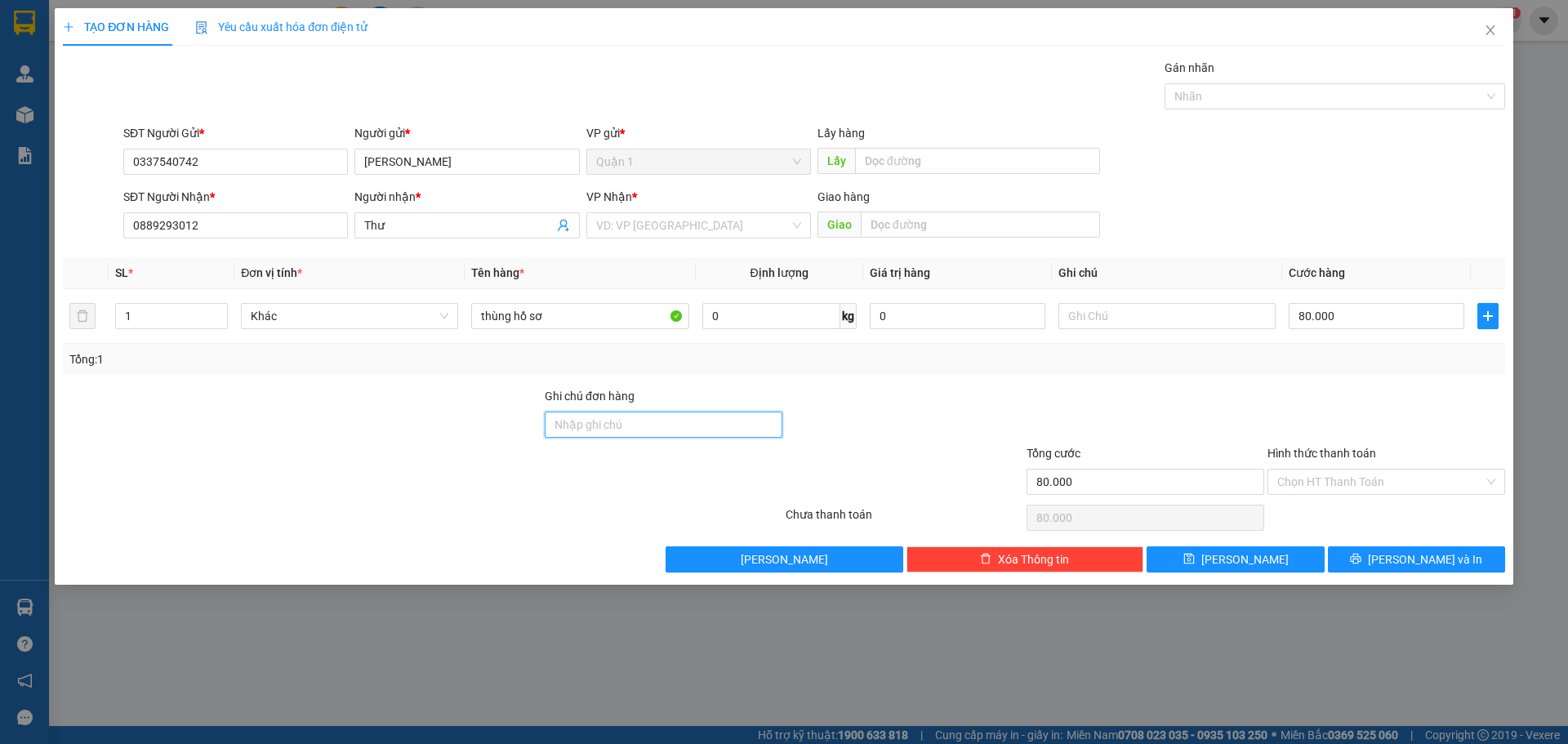
click at [717, 420] on input "Ghi chú đơn hàng" at bounding box center [663, 424] width 237 height 26
click at [856, 406] on div at bounding box center [903, 415] width 241 height 57
click at [692, 421] on input "Ghi chú đơn hàng" at bounding box center [663, 424] width 237 height 26
type input "CK 13/8"
click at [1353, 493] on input "Hình thức thanh toán" at bounding box center [1380, 481] width 207 height 24
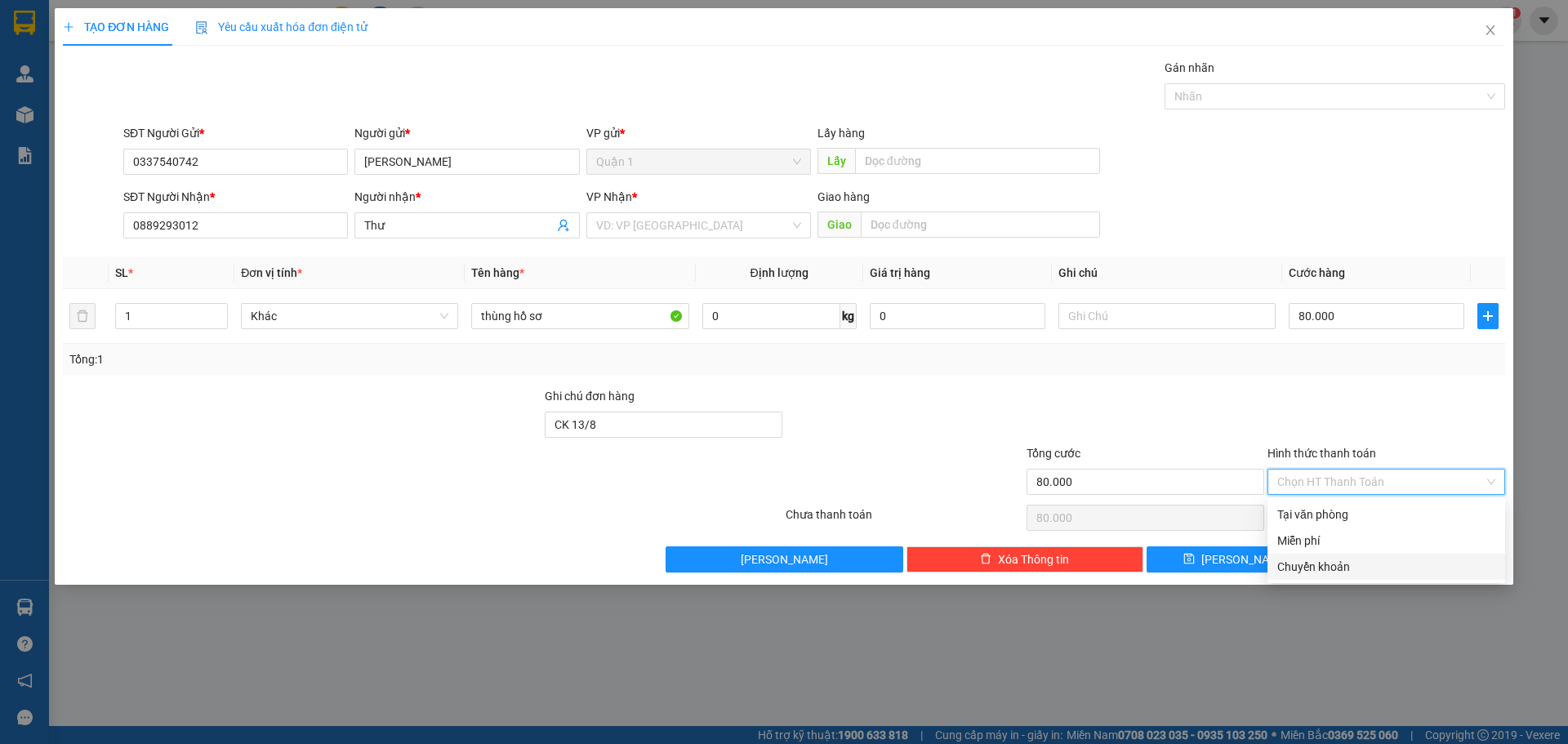
click at [1354, 562] on div "Chuyển khoản" at bounding box center [1386, 566] width 218 height 18
type input "0"
click at [1055, 374] on div "Tổng: 1" at bounding box center [784, 359] width 1442 height 31
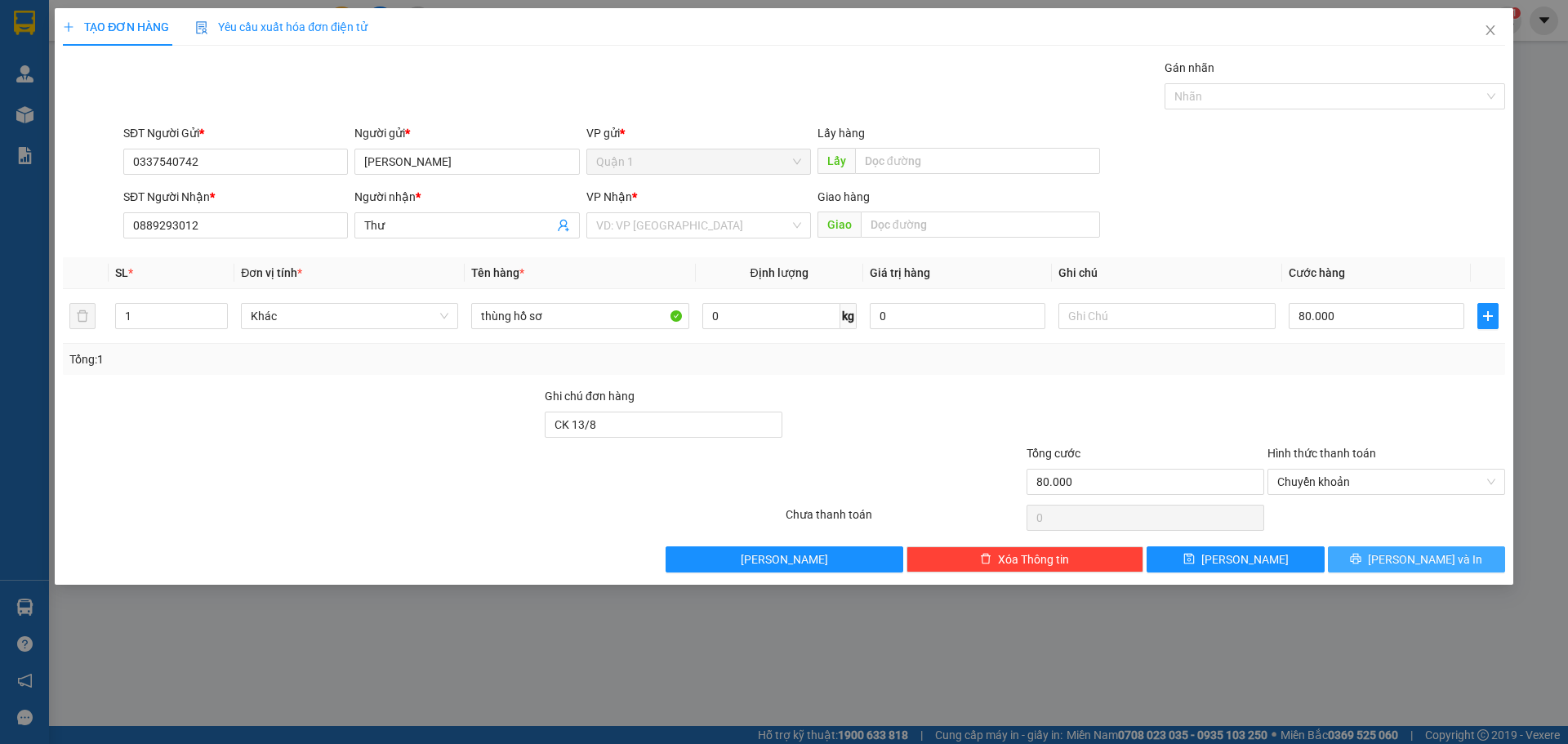
click at [1436, 551] on span "[PERSON_NAME] và In" at bounding box center [1424, 559] width 114 height 18
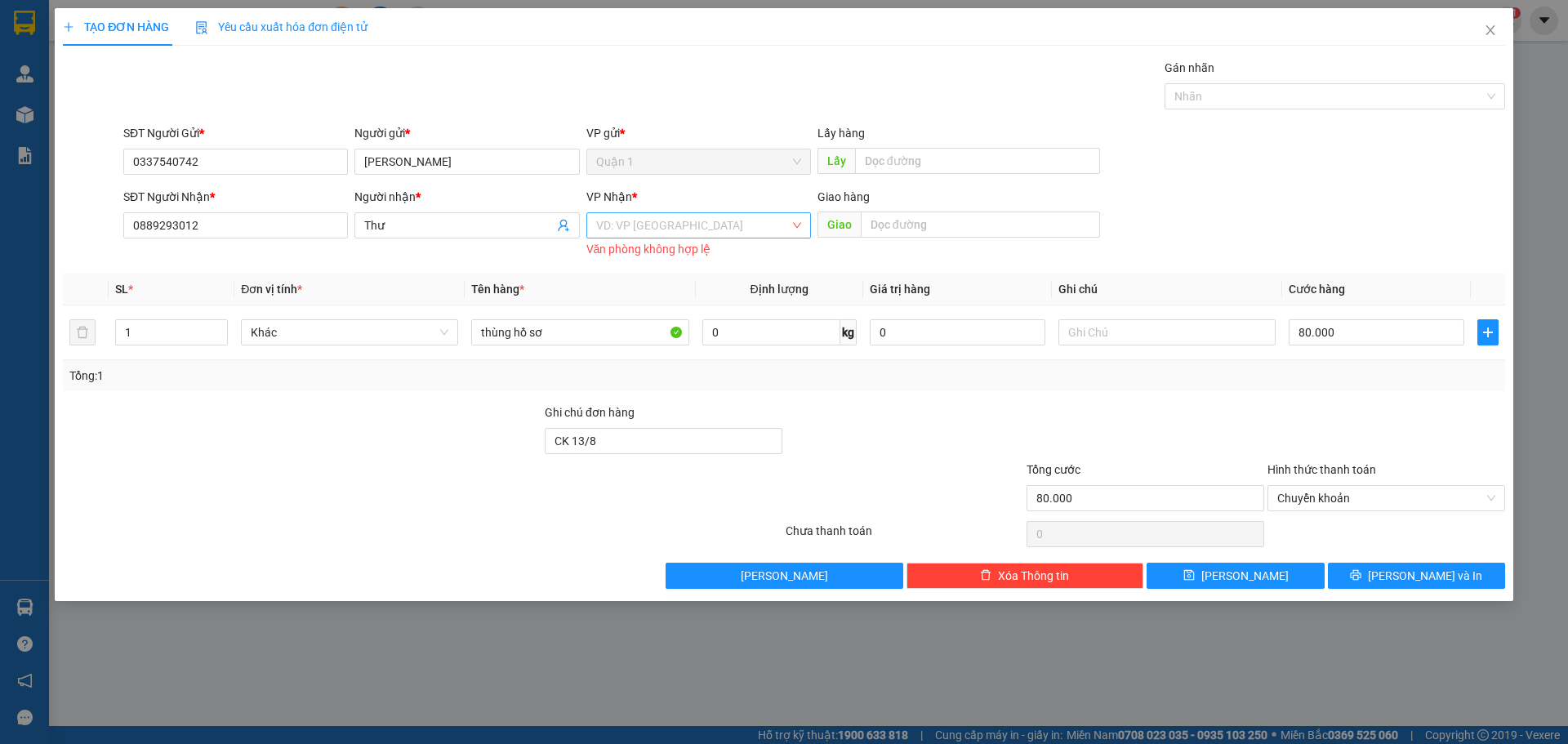
click at [664, 225] on input "search" at bounding box center [692, 225] width 193 height 24
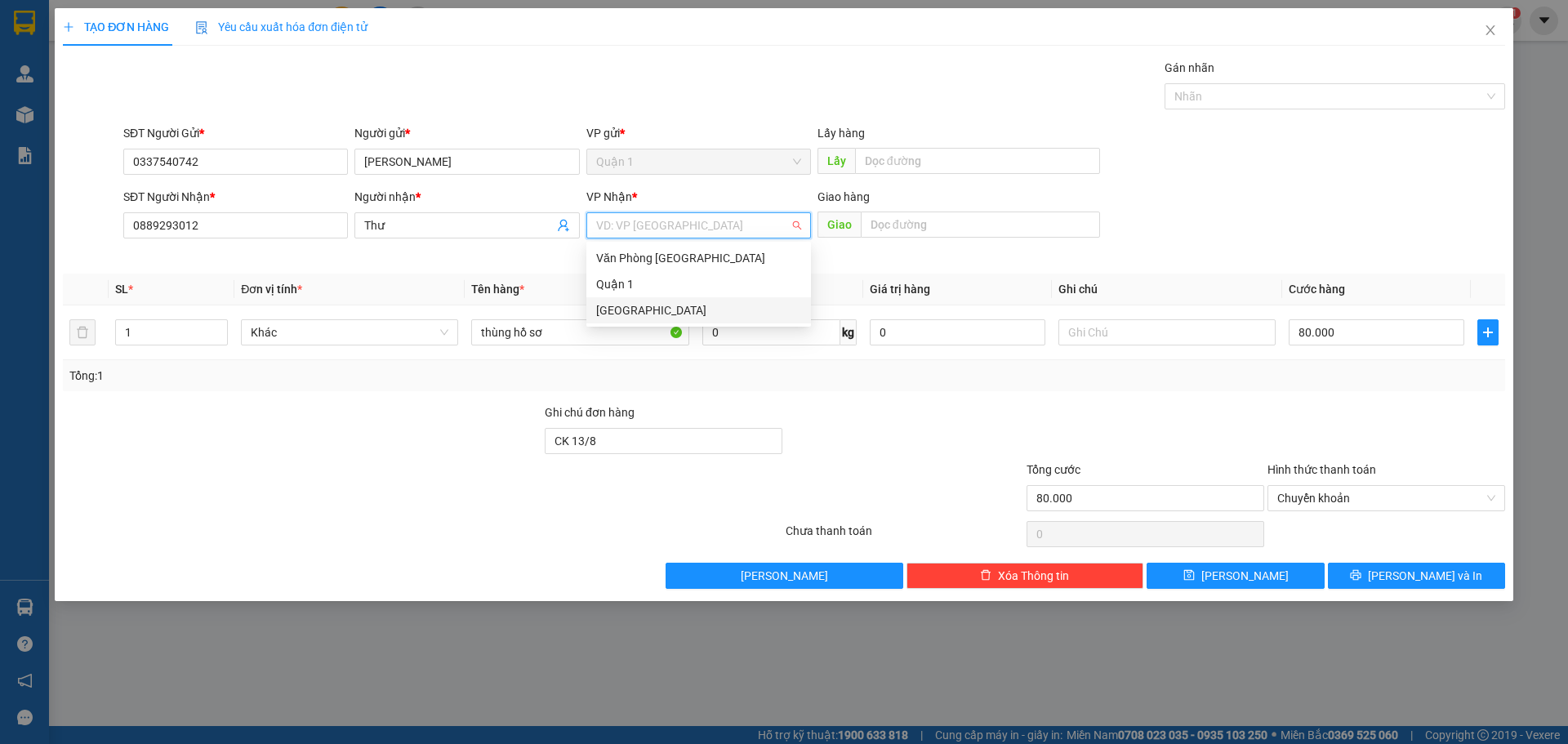
drag, startPoint x: 680, startPoint y: 305, endPoint x: 690, endPoint y: 294, distance: 14.9
click at [679, 306] on div "[GEOGRAPHIC_DATA]" at bounding box center [698, 310] width 205 height 18
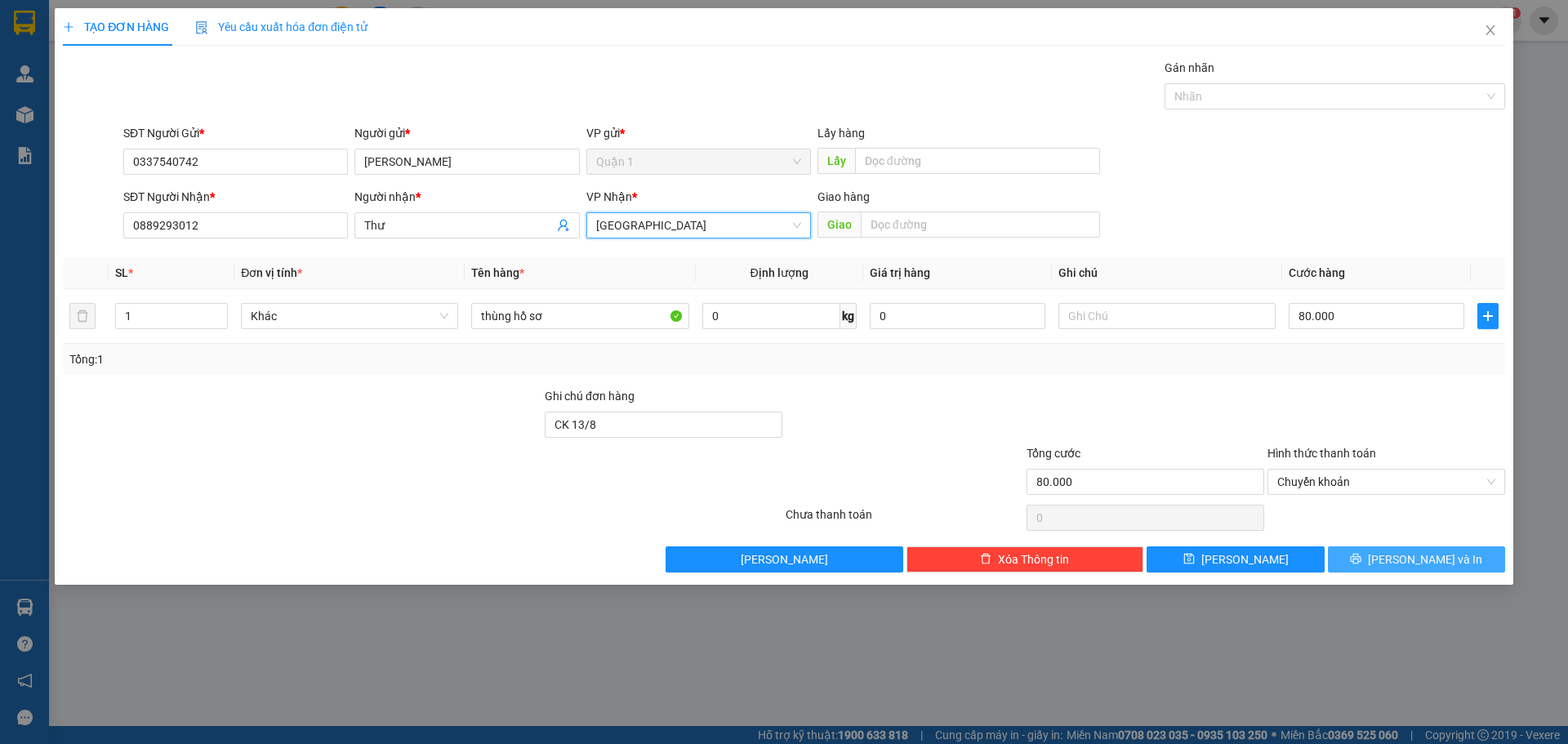
click at [1399, 554] on button "[PERSON_NAME] và In" at bounding box center [1416, 559] width 177 height 26
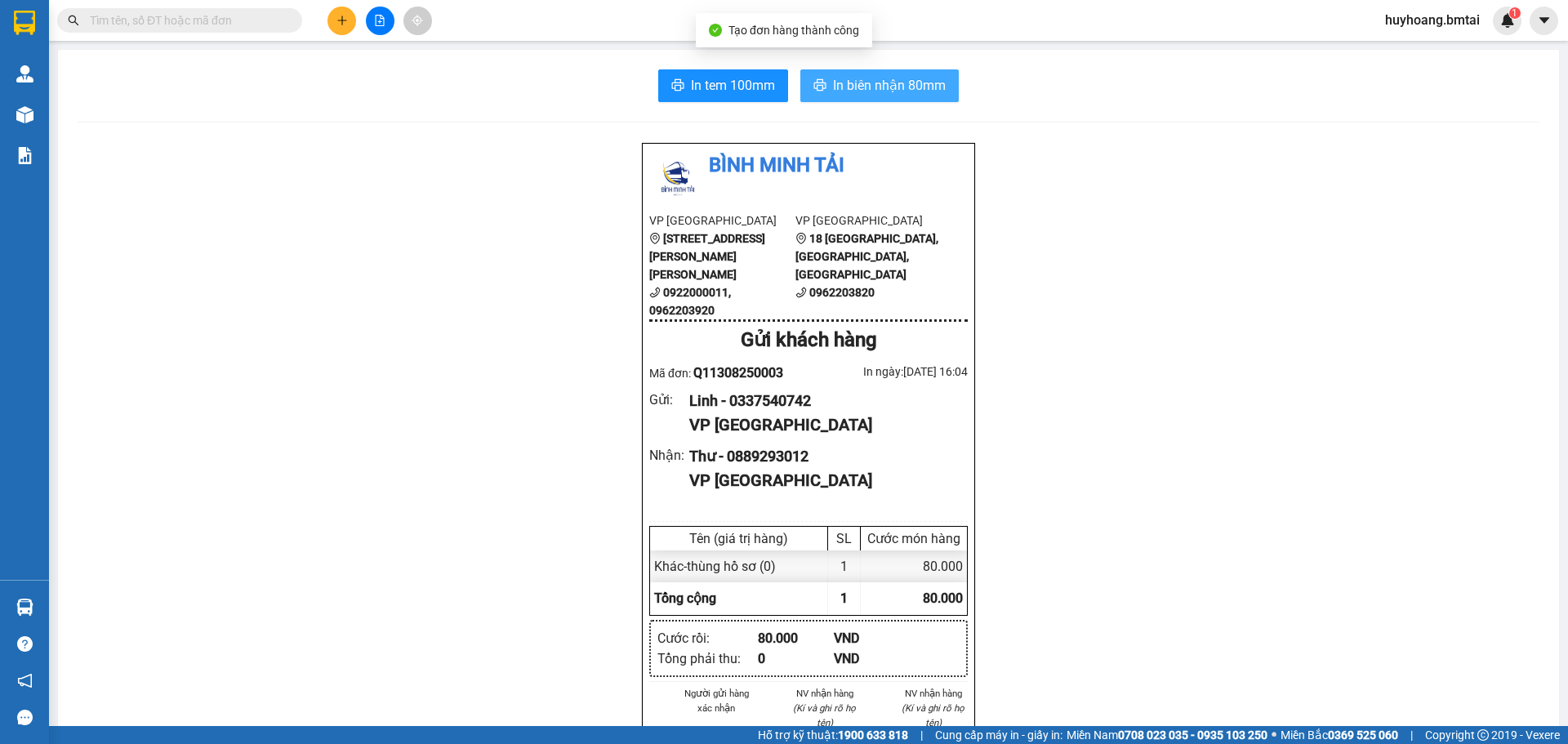
click at [904, 71] on button "In biên nhận 80mm" at bounding box center [880, 85] width 159 height 33
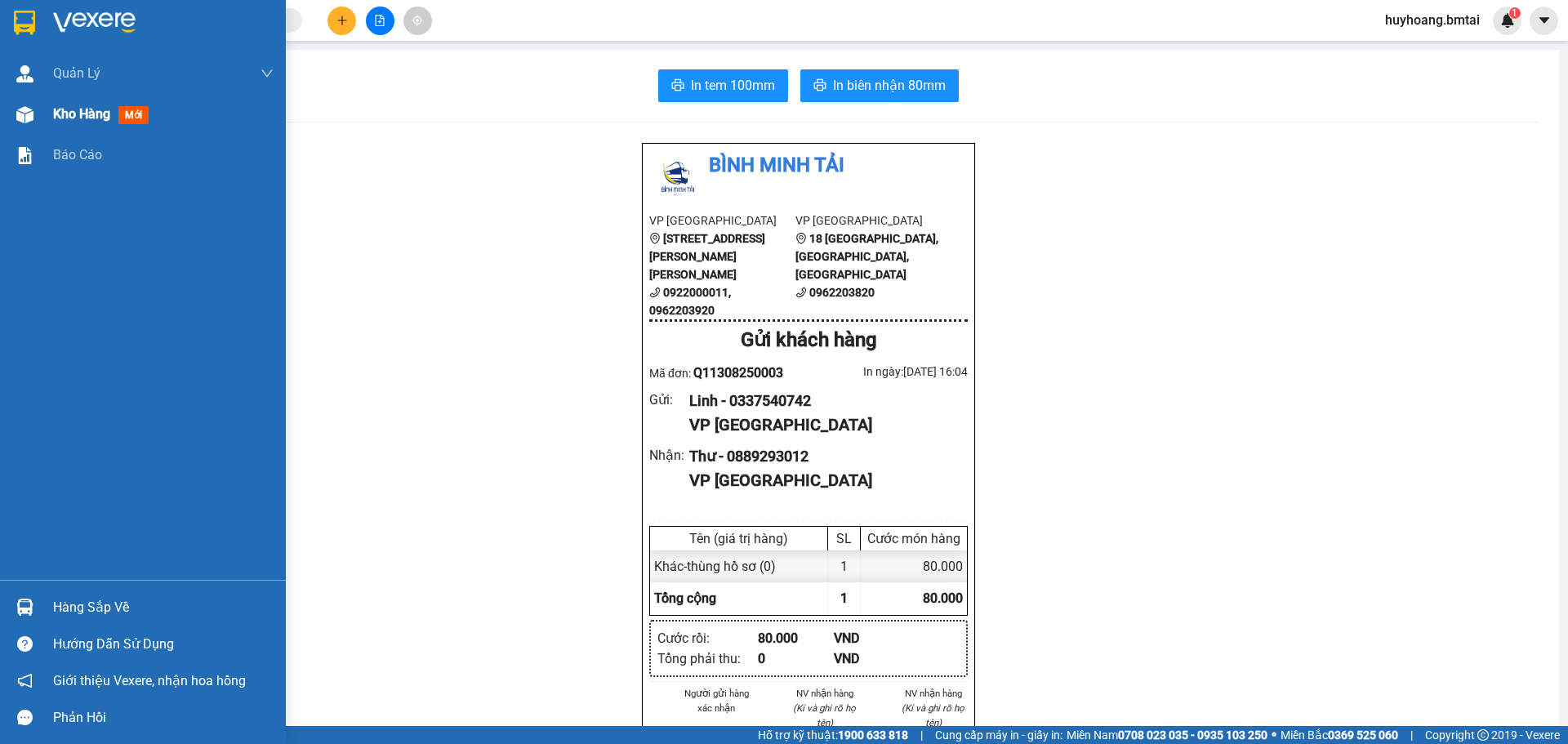
click at [29, 123] on div at bounding box center [25, 115] width 29 height 29
